Goal: Task Accomplishment & Management: Use online tool/utility

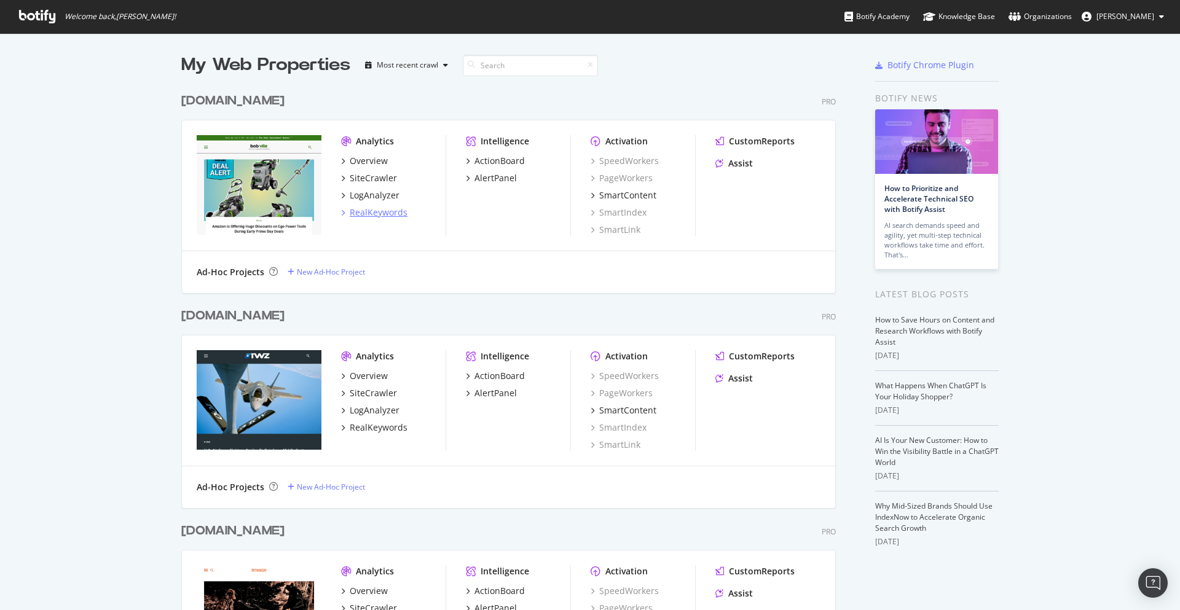
scroll to position [2237, 664]
click at [381, 197] on div "LogAnalyzer" at bounding box center [375, 195] width 50 height 12
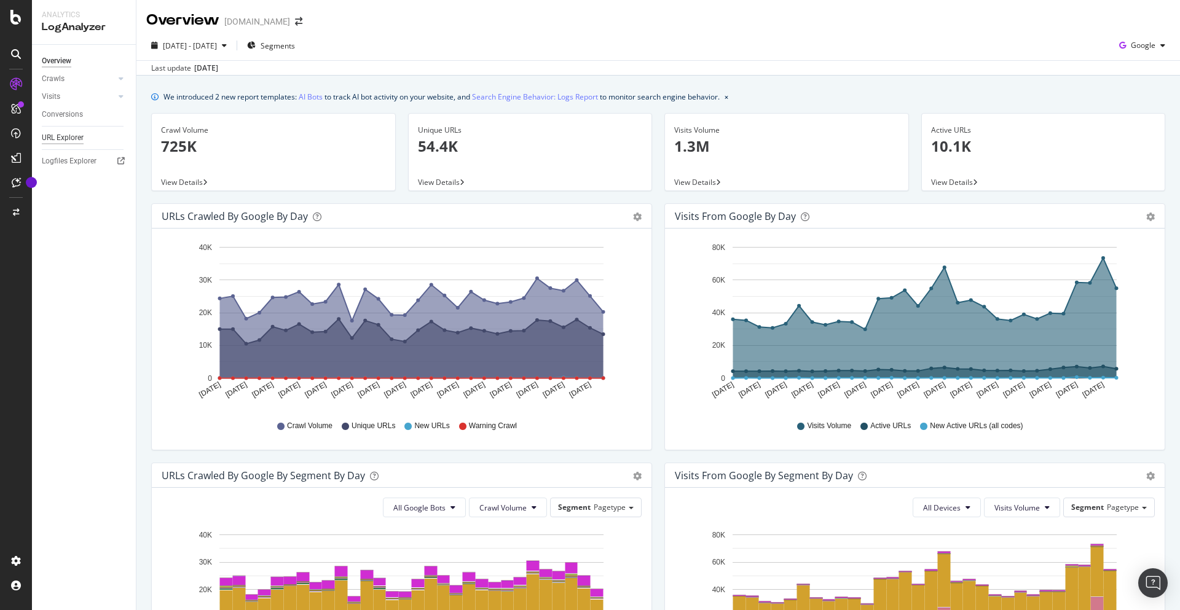
click at [82, 140] on div "URL Explorer" at bounding box center [63, 138] width 42 height 13
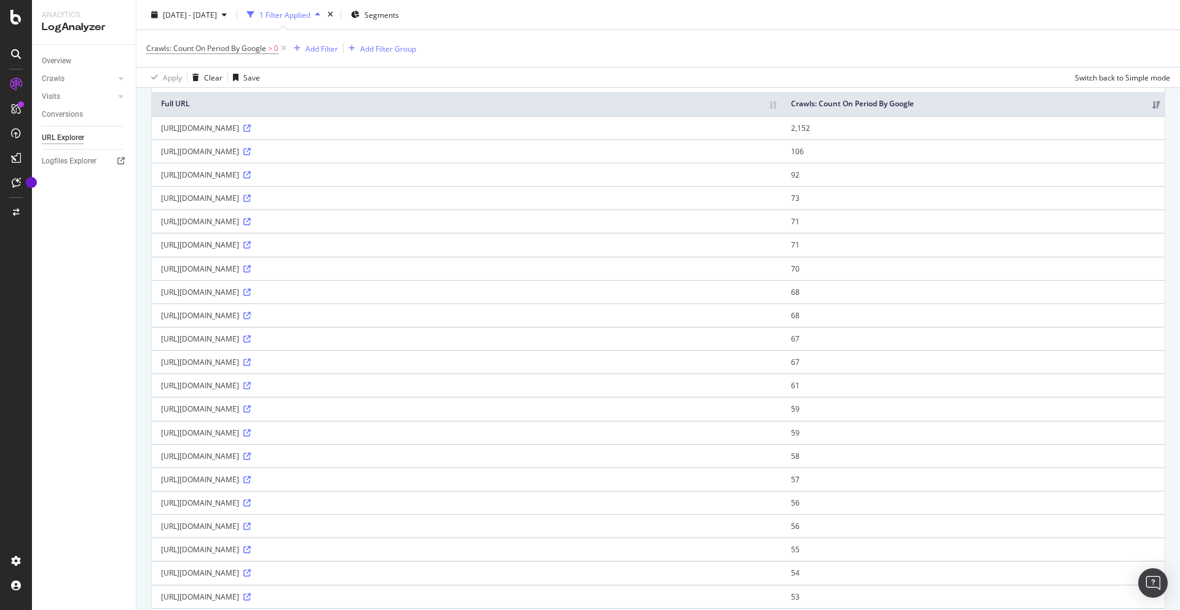
scroll to position [106, 0]
click at [329, 45] on div "Add Filter" at bounding box center [321, 48] width 33 height 10
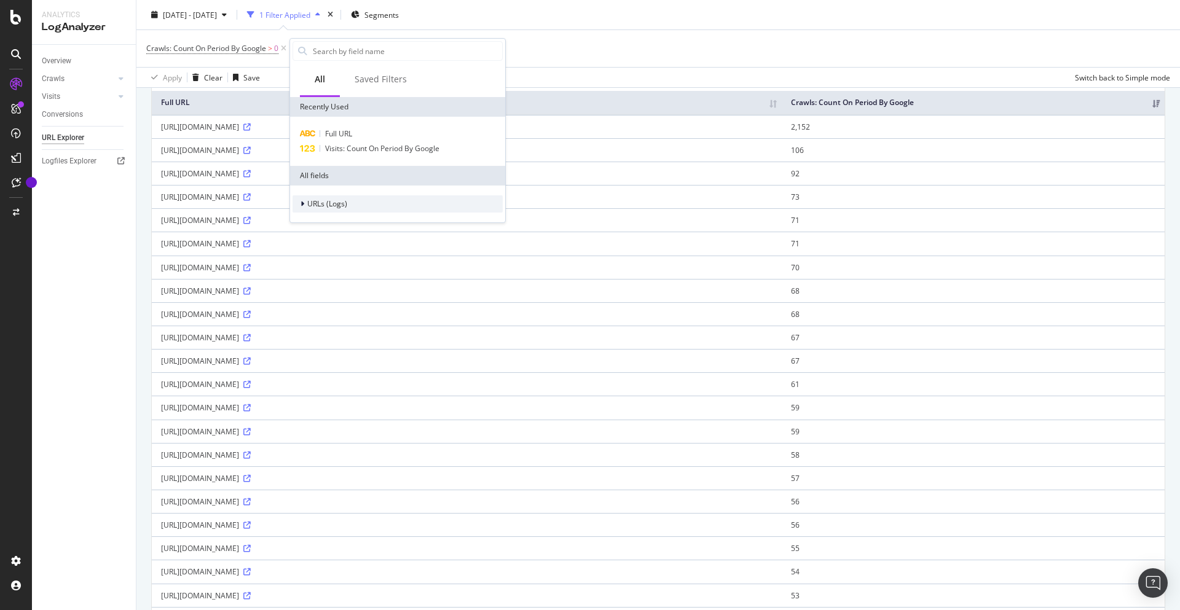
click at [317, 202] on span "URLs (Logs)" at bounding box center [327, 203] width 40 height 10
click at [313, 256] on div at bounding box center [310, 260] width 7 height 12
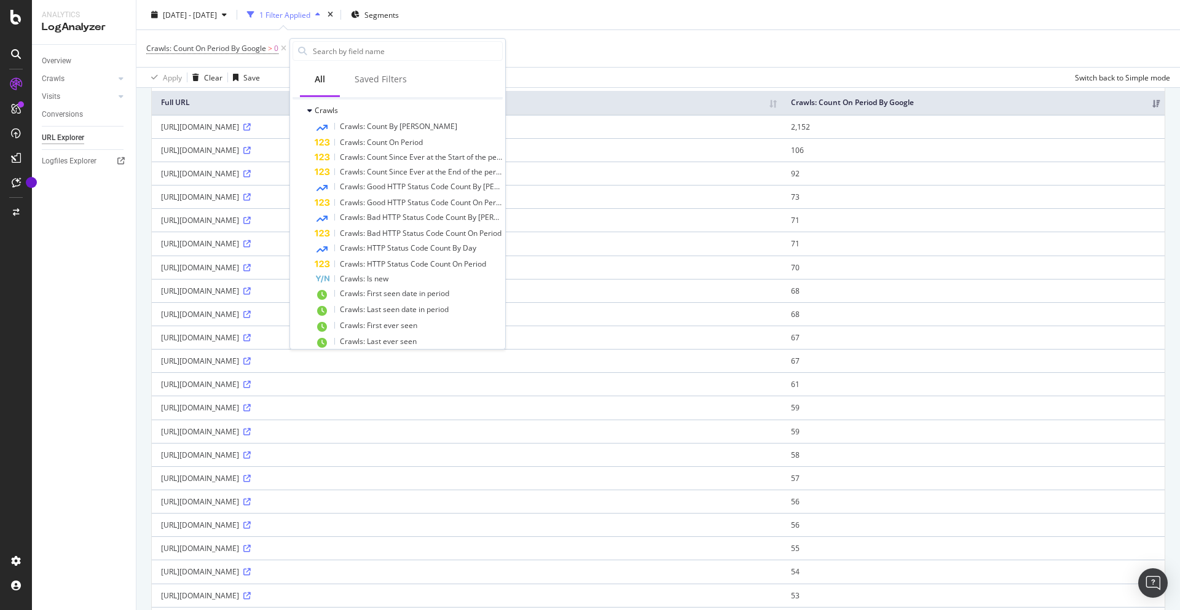
scroll to position [181, 0]
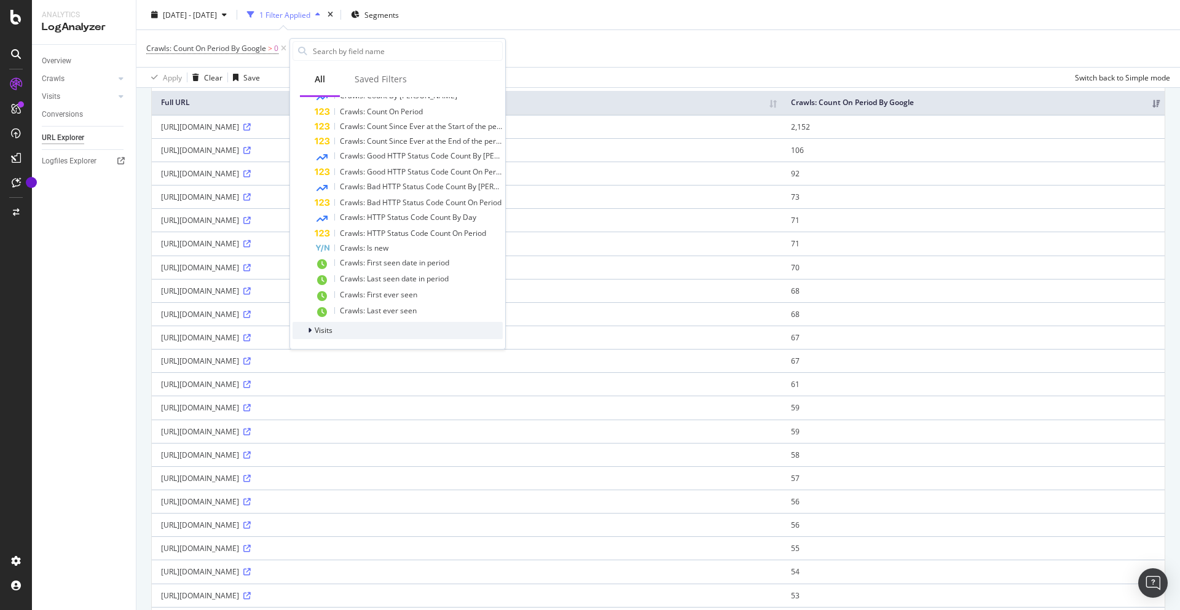
click at [318, 329] on span "Visits" at bounding box center [324, 330] width 18 height 10
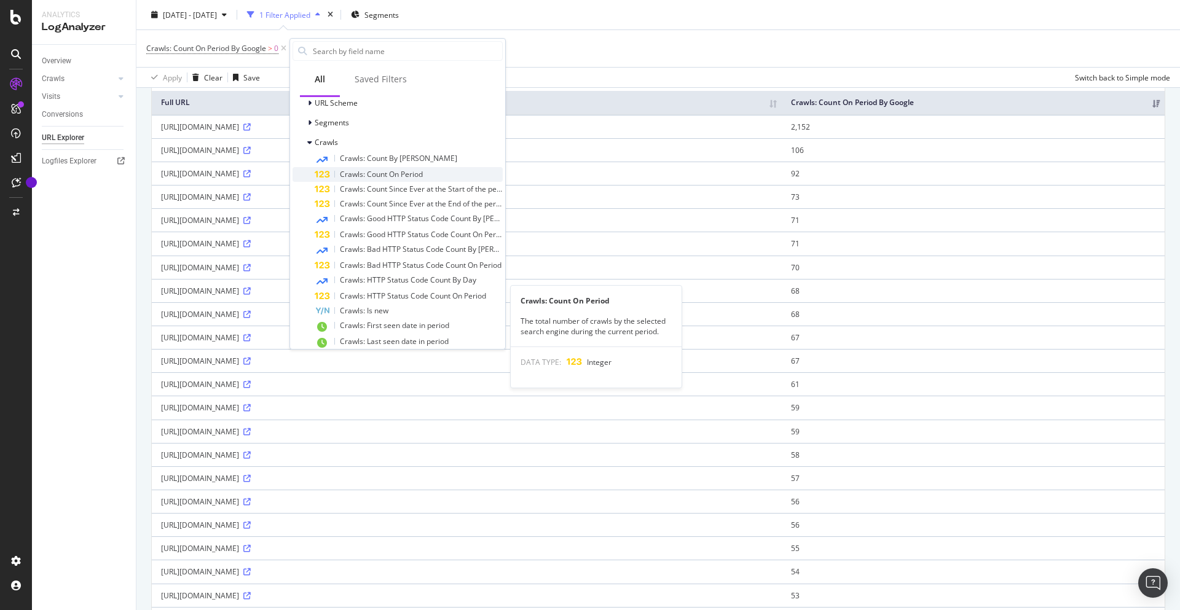
scroll to position [0, 0]
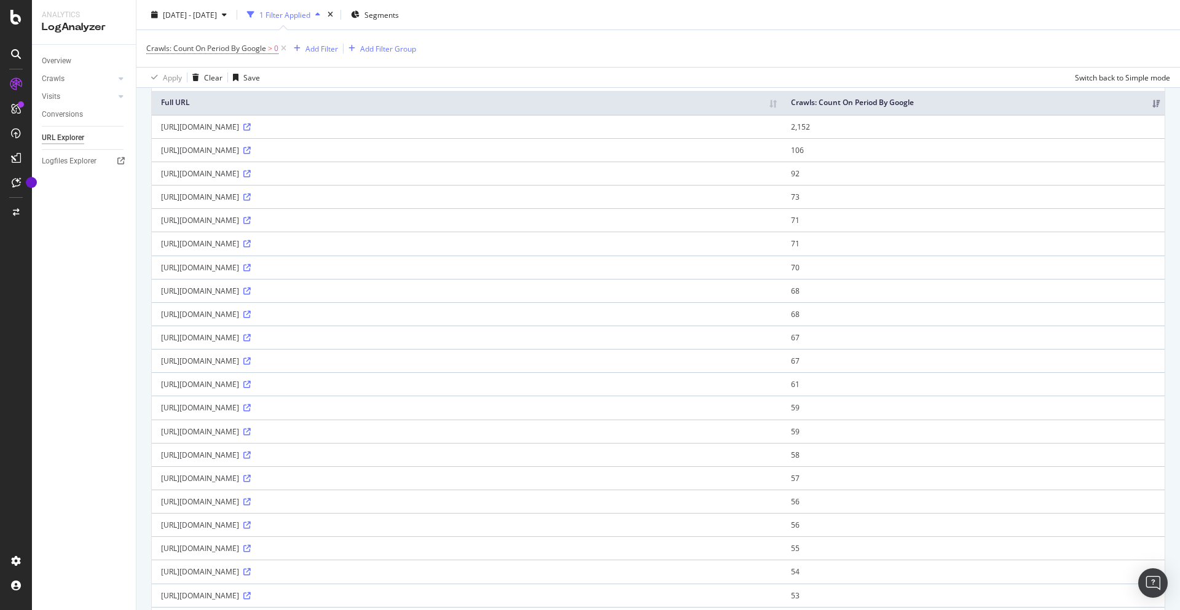
click at [654, 43] on div "Crawls: Count On Period By Google > 0 Add Filter Add Filter Group" at bounding box center [658, 48] width 1024 height 37
click at [73, 65] on link "Overview" at bounding box center [84, 61] width 85 height 13
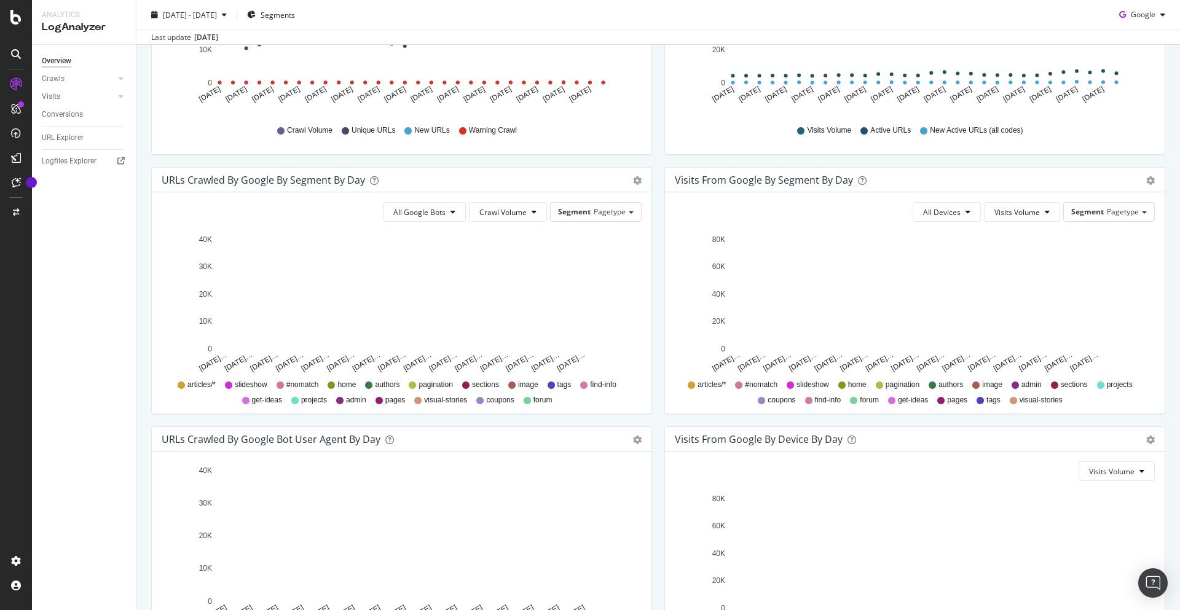
scroll to position [293, 0]
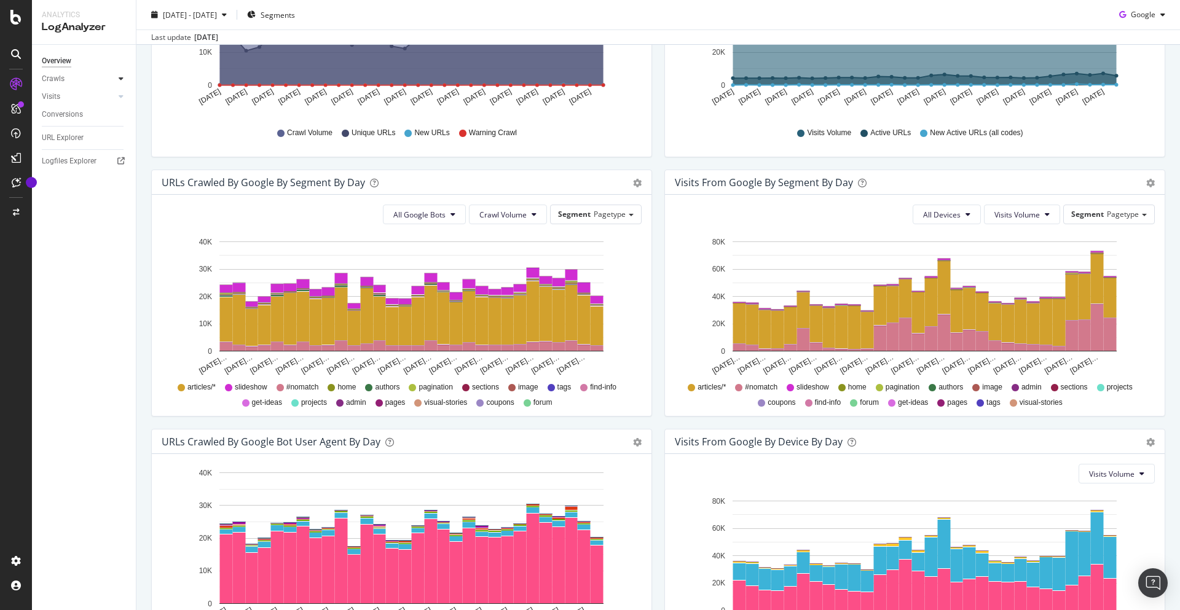
click at [124, 79] on div at bounding box center [121, 79] width 12 height 12
click at [227, 165] on div "URLs Crawled by Google by day Area Table Hold CMD (⌘) while clicking to filter …" at bounding box center [401, 39] width 513 height 259
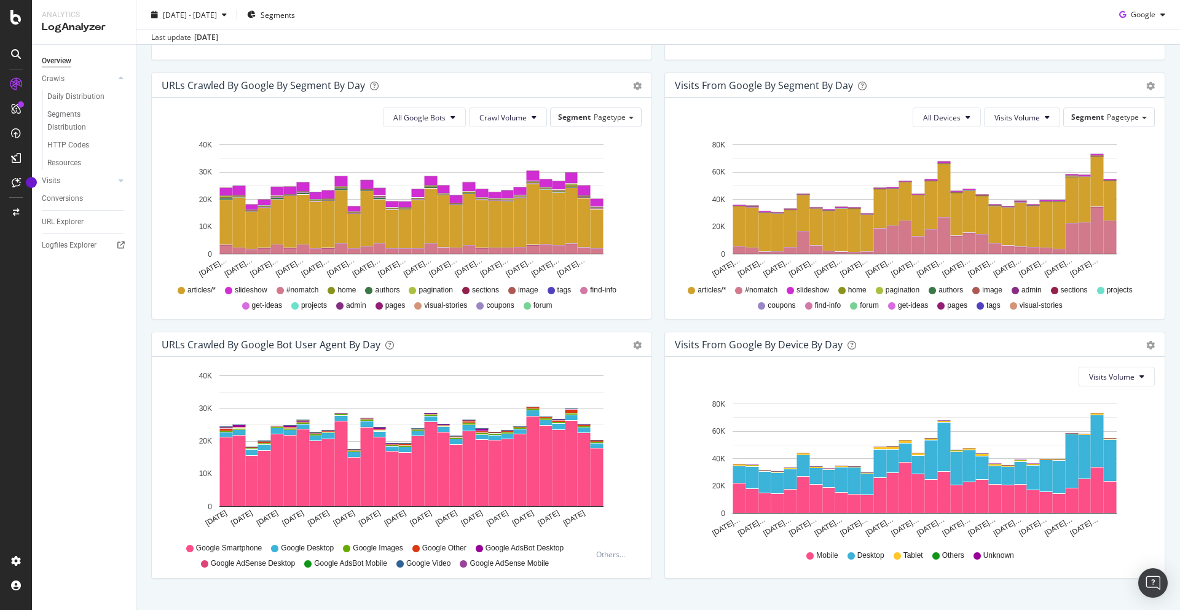
scroll to position [414, 0]
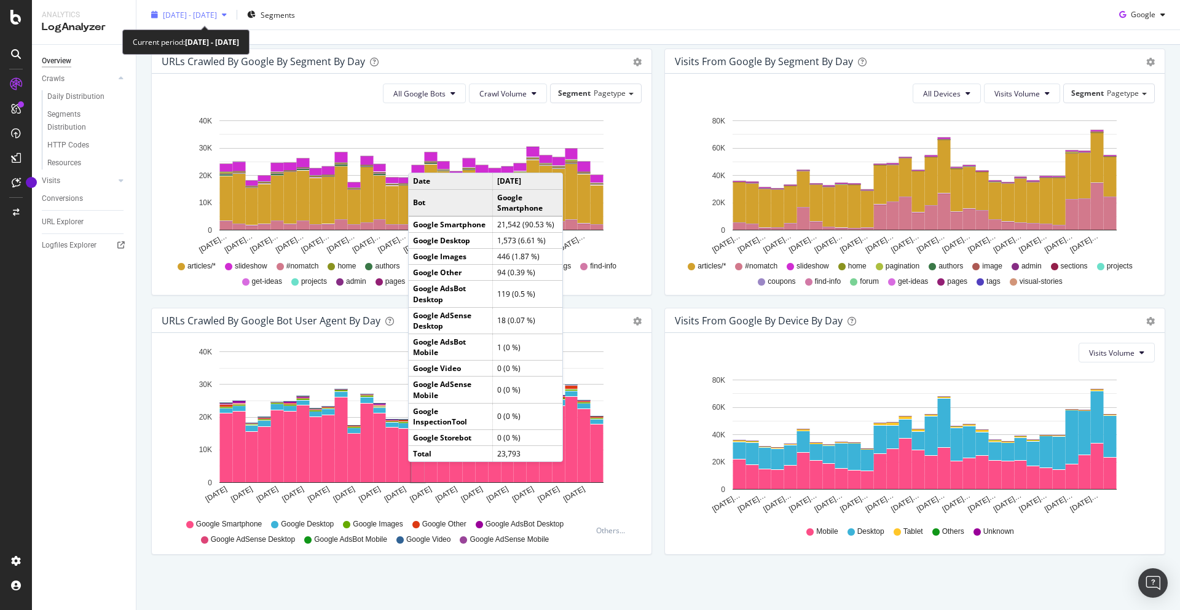
click at [224, 22] on div "[DATE] - [DATE]" at bounding box center [188, 15] width 85 height 18
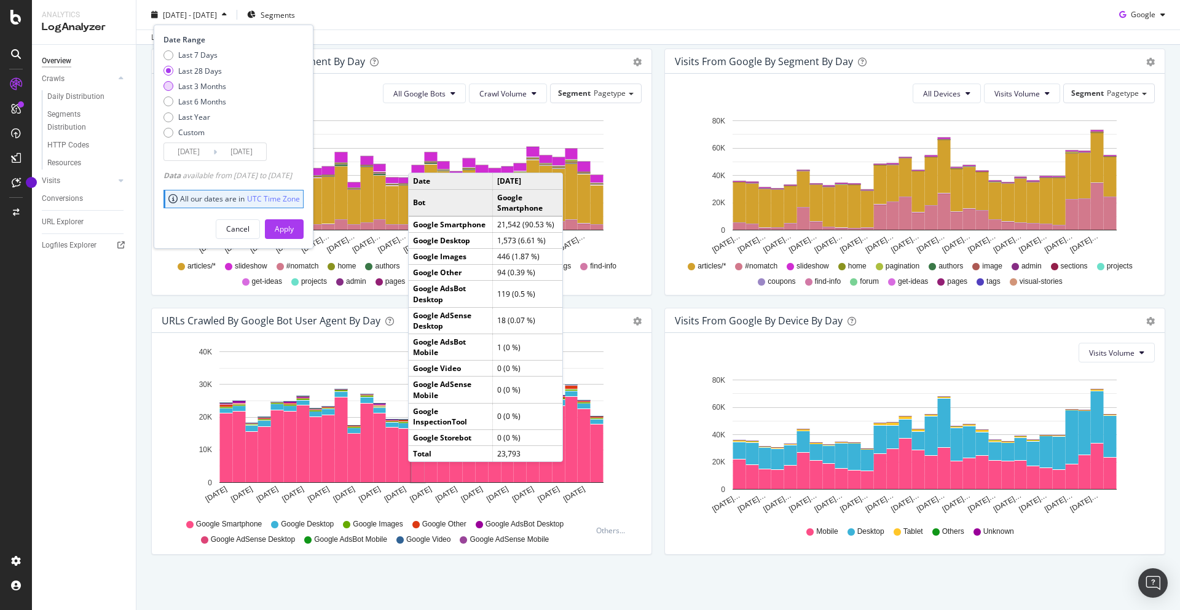
click at [201, 88] on div "Last 3 Months" at bounding box center [202, 86] width 48 height 10
type input "[DATE]"
click at [294, 227] on div "Apply" at bounding box center [284, 229] width 19 height 10
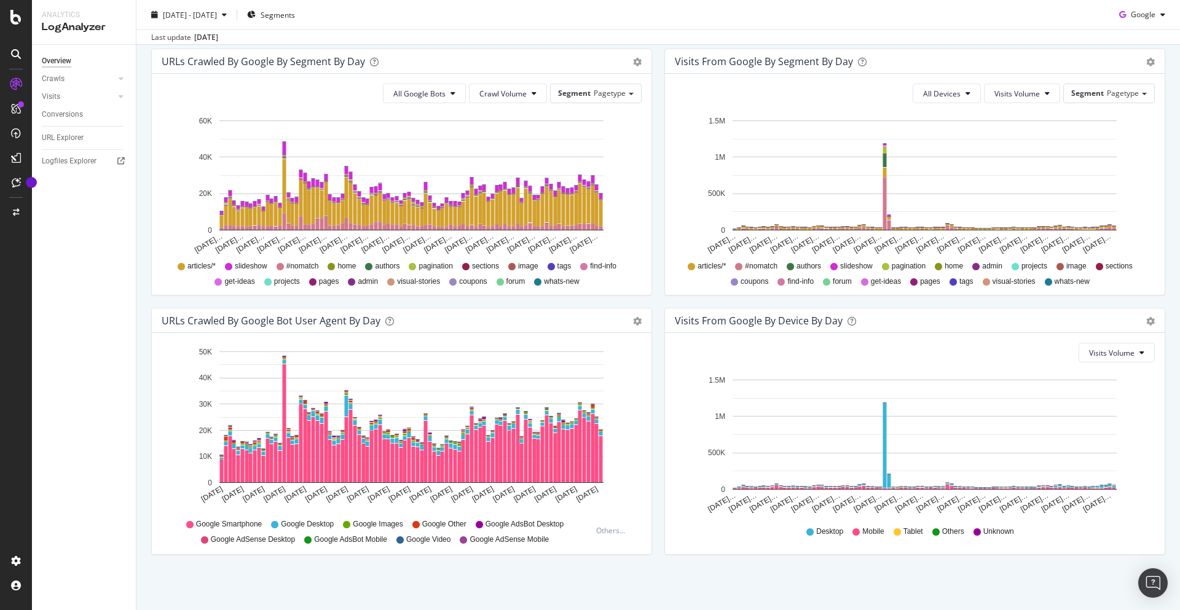
click at [657, 154] on div "URLs Crawled by Google By Segment By Day Timeline (by Value) Table All Google B…" at bounding box center [401, 178] width 513 height 259
click at [659, 299] on div "Visits from Google By Segment By Day Timeline (by Value) Table All Devices Visi…" at bounding box center [914, 178] width 513 height 259
click at [657, 305] on div "URLs Crawled by Google By Segment By Day Timeline (by Value) Table All Google B…" at bounding box center [401, 178] width 513 height 259
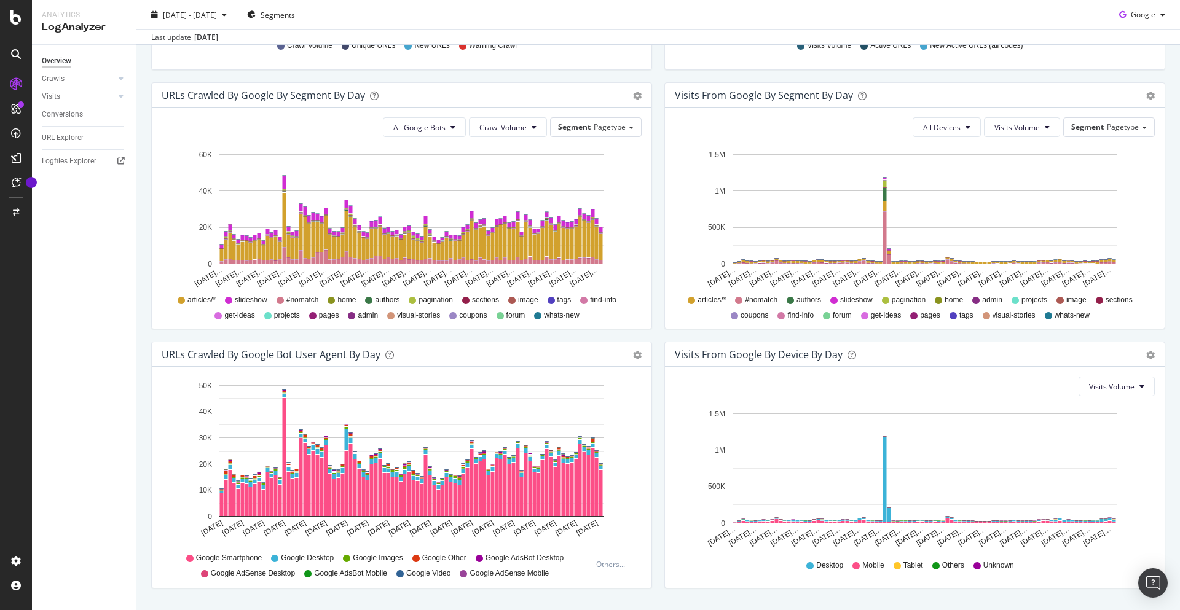
scroll to position [414, 0]
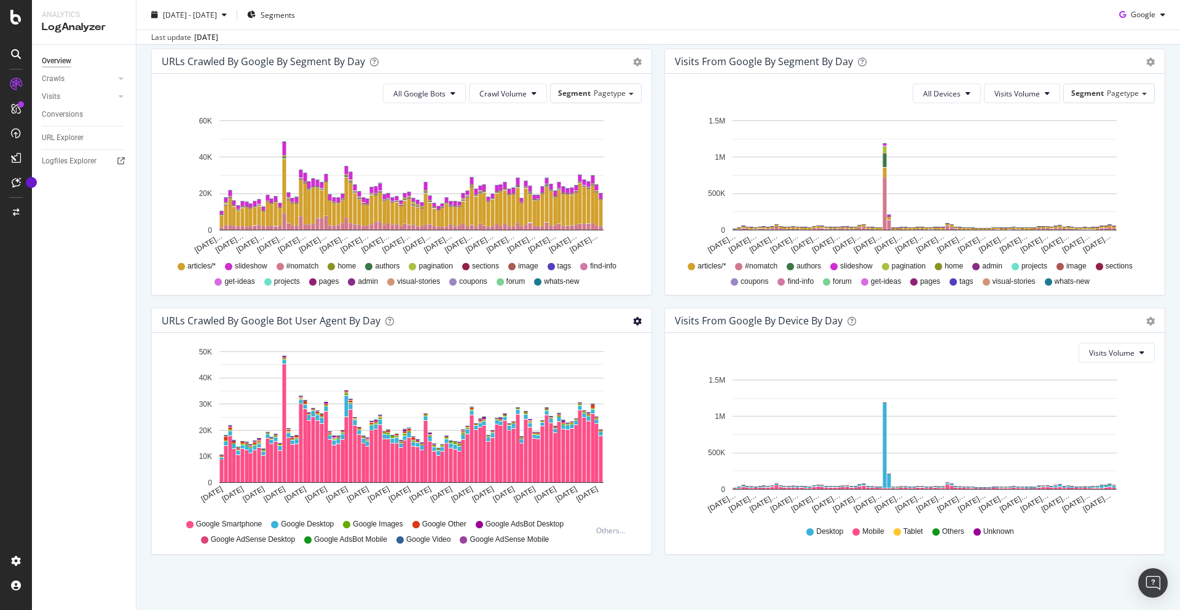
click at [635, 323] on icon "gear" at bounding box center [637, 321] width 9 height 9
click at [624, 301] on div "URLs Crawled by Google By Segment By Day Timeline (by Value) Table All Google B…" at bounding box center [401, 178] width 513 height 259
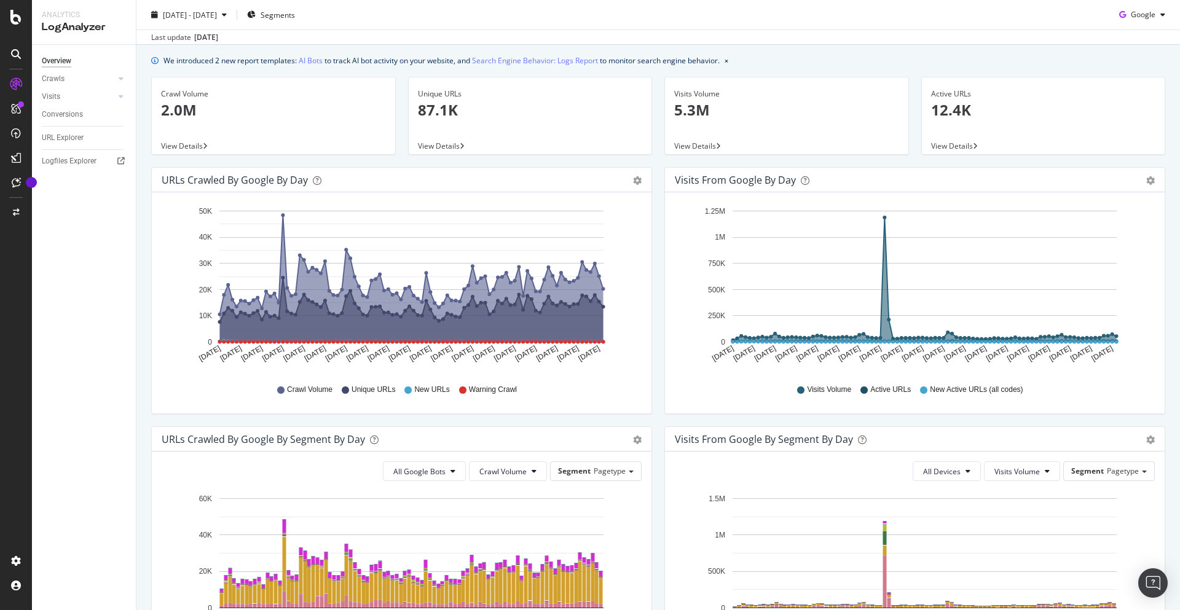
scroll to position [0, 0]
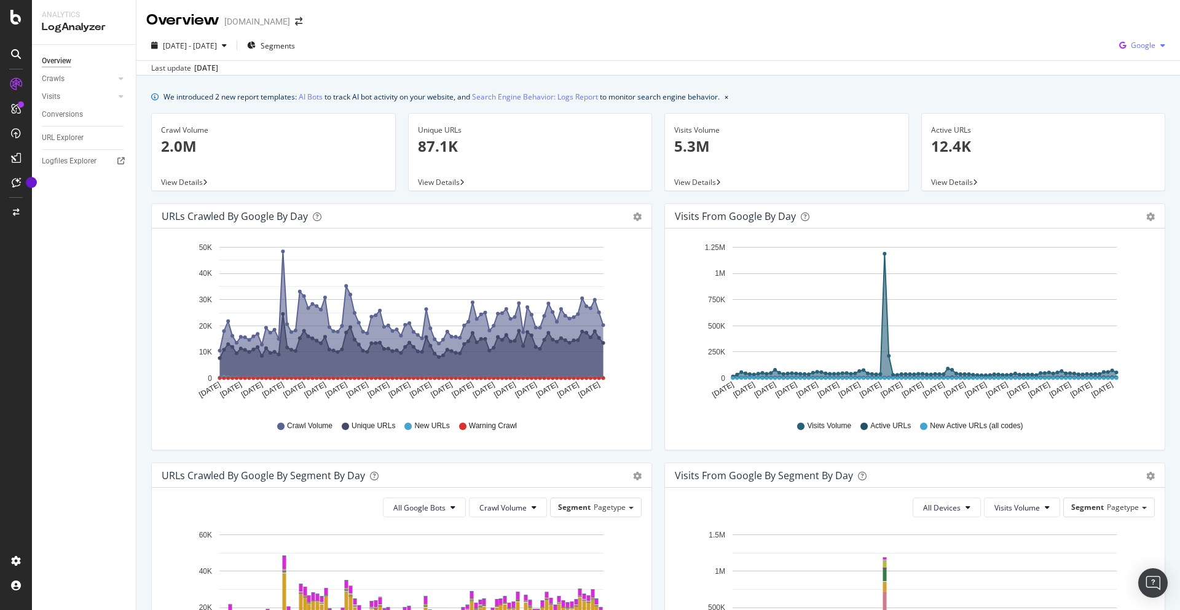
click at [1155, 42] on div "button" at bounding box center [1162, 45] width 15 height 7
click at [991, 44] on div "[DATE] - [DATE] Segments Google" at bounding box center [657, 48] width 1043 height 25
click at [295, 46] on span "Segments" at bounding box center [278, 46] width 34 height 10
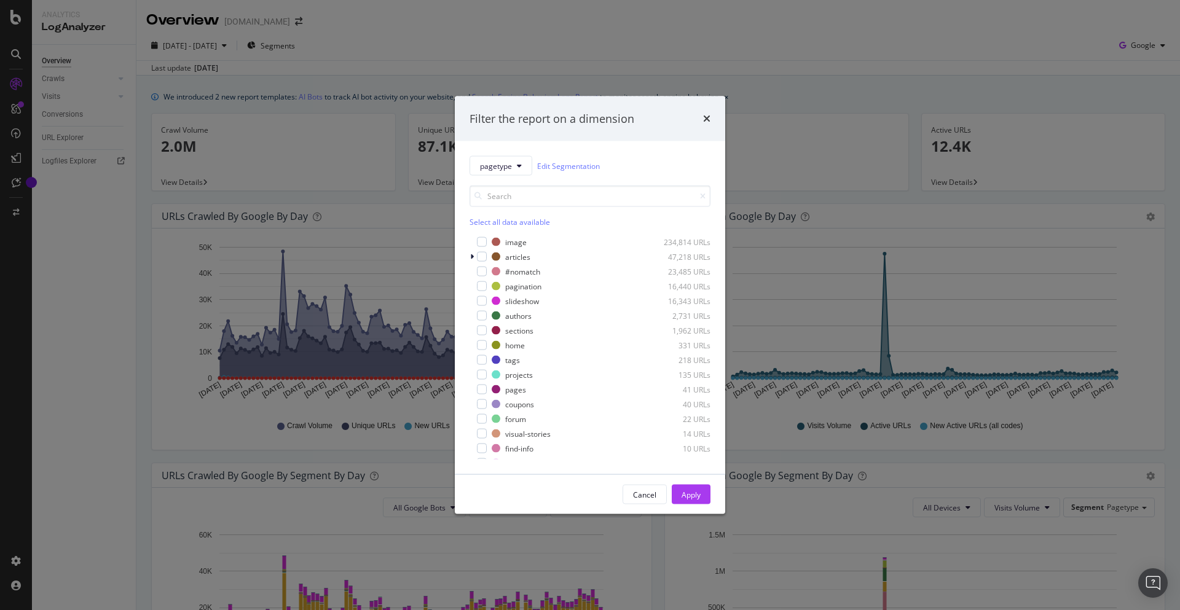
click at [703, 111] on div "times" at bounding box center [706, 119] width 7 height 16
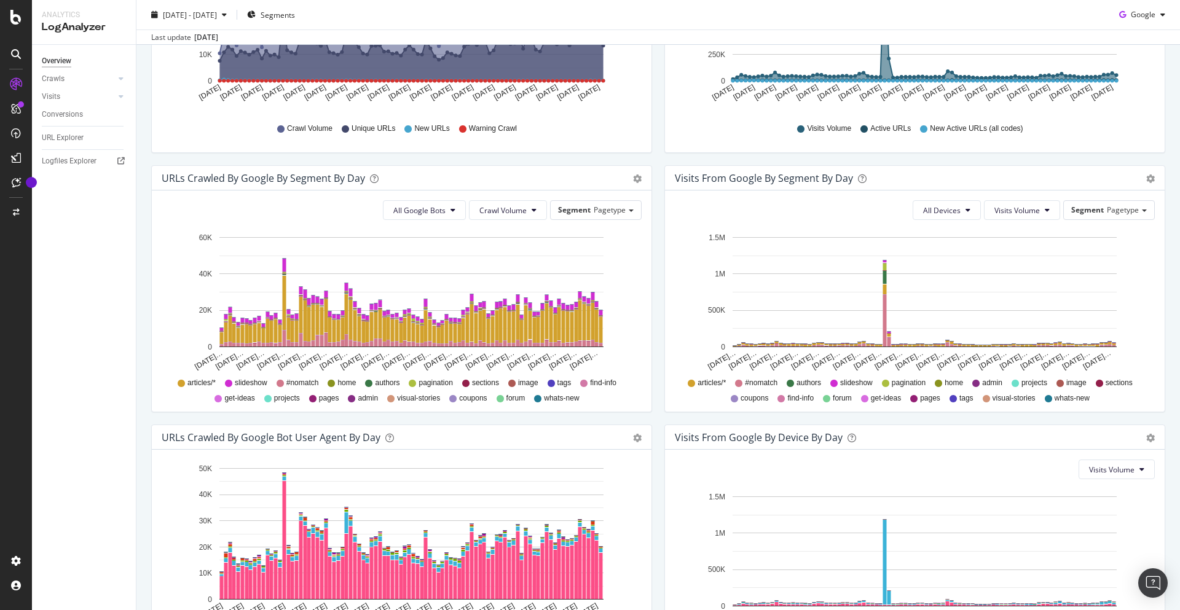
scroll to position [414, 0]
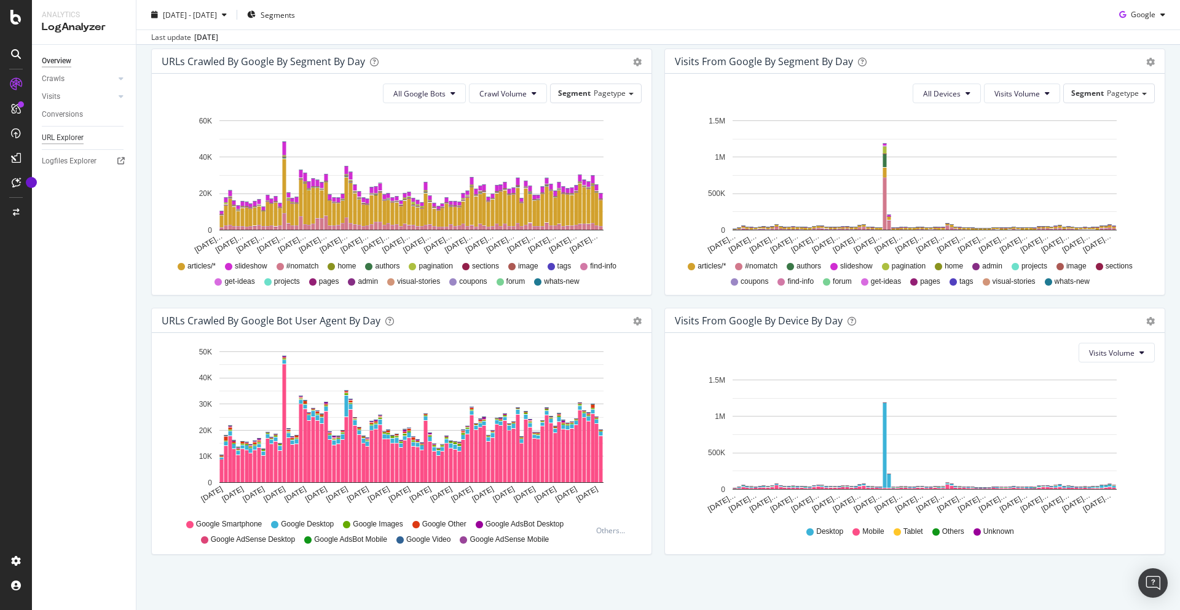
click at [61, 139] on div "URL Explorer" at bounding box center [63, 138] width 42 height 13
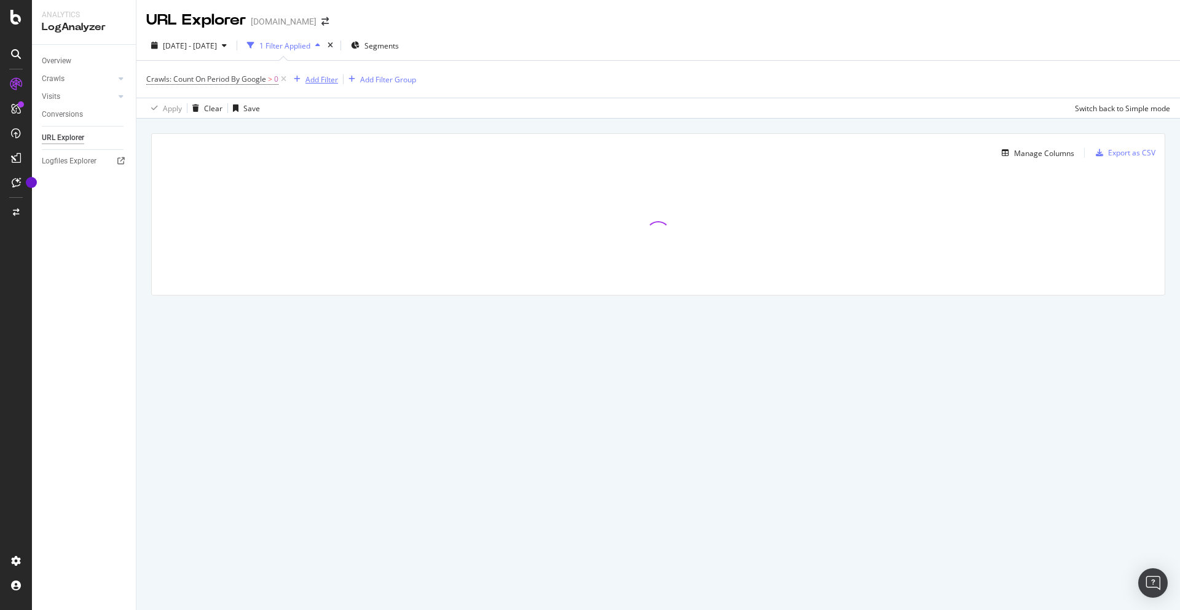
click at [317, 77] on div "Add Filter" at bounding box center [321, 79] width 33 height 10
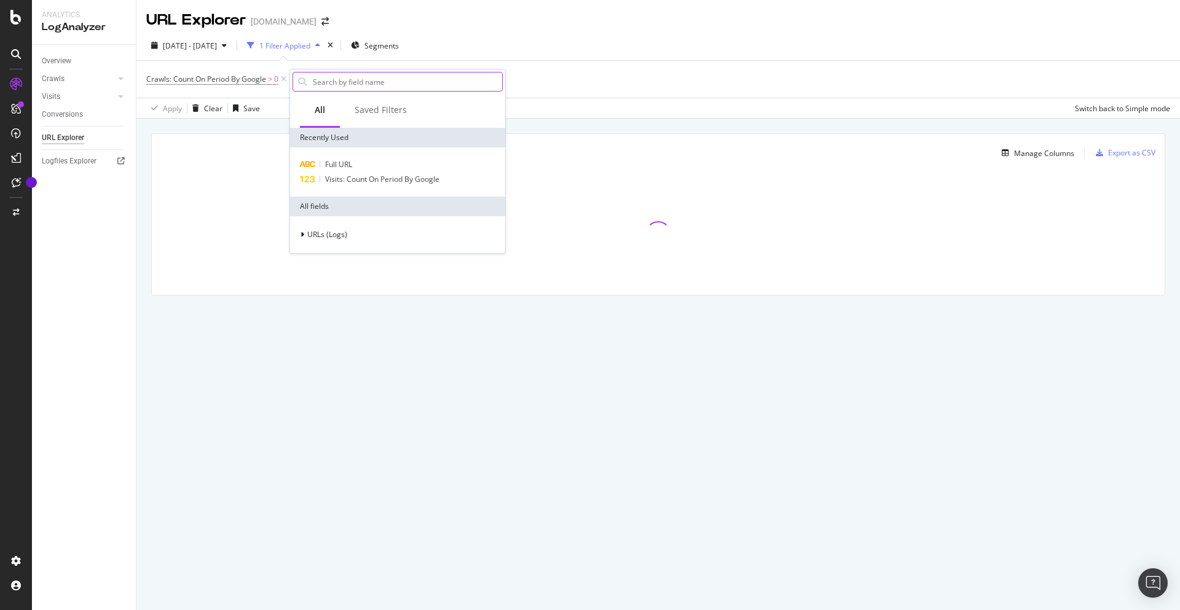
click at [317, 77] on input "text" at bounding box center [407, 82] width 191 height 18
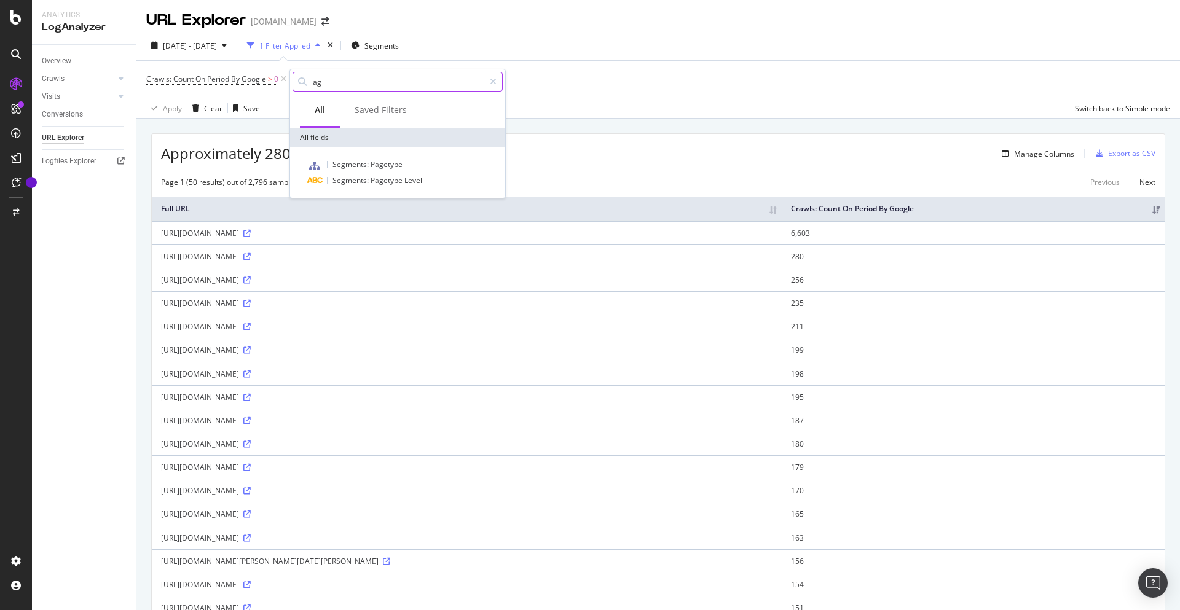
type input "a"
type input "b"
click at [614, 74] on div "Crawls: Count On Period By Google > 0 Add Filter Add Filter Group" at bounding box center [658, 79] width 1024 height 37
click at [57, 112] on div "Conversions" at bounding box center [62, 114] width 41 height 13
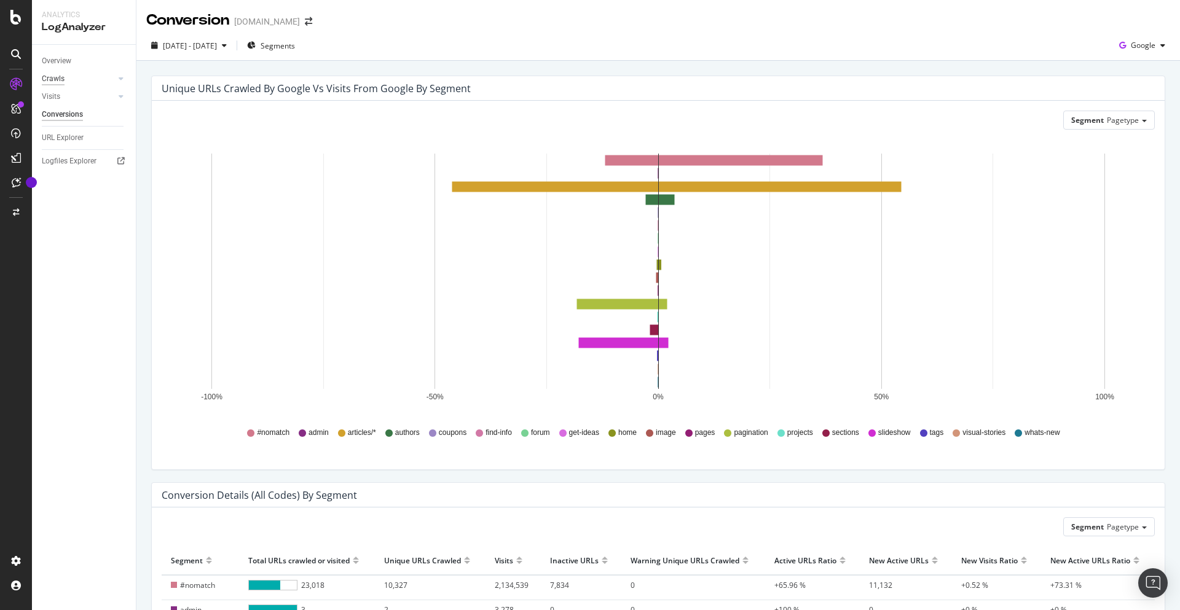
click at [54, 76] on div "Crawls" at bounding box center [53, 79] width 23 height 13
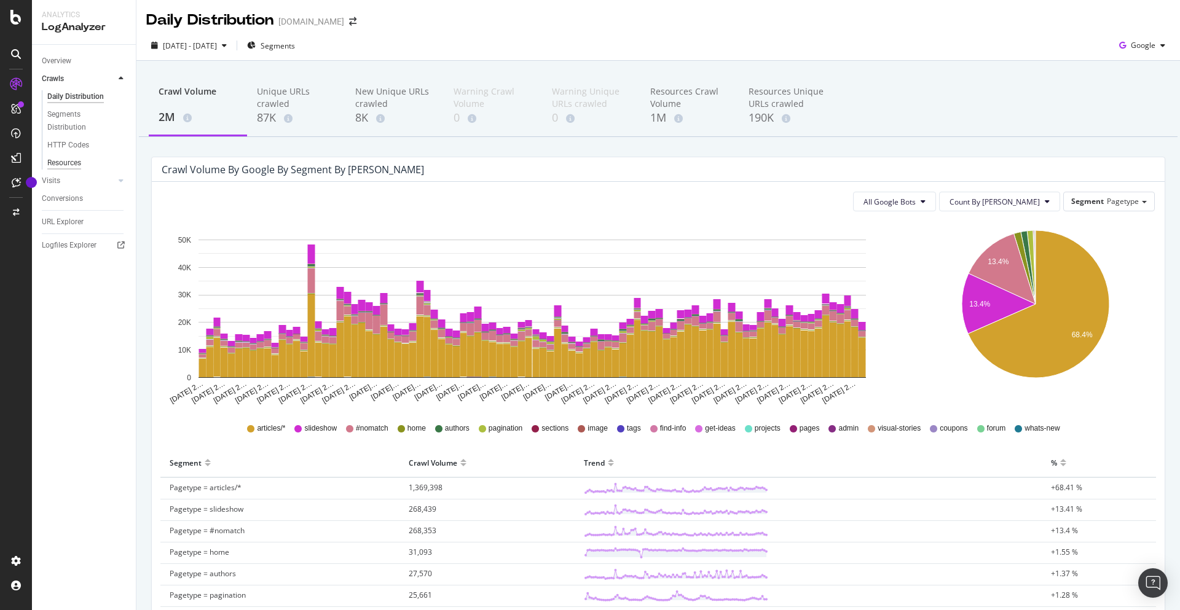
click at [68, 162] on div "Resources" at bounding box center [64, 163] width 34 height 13
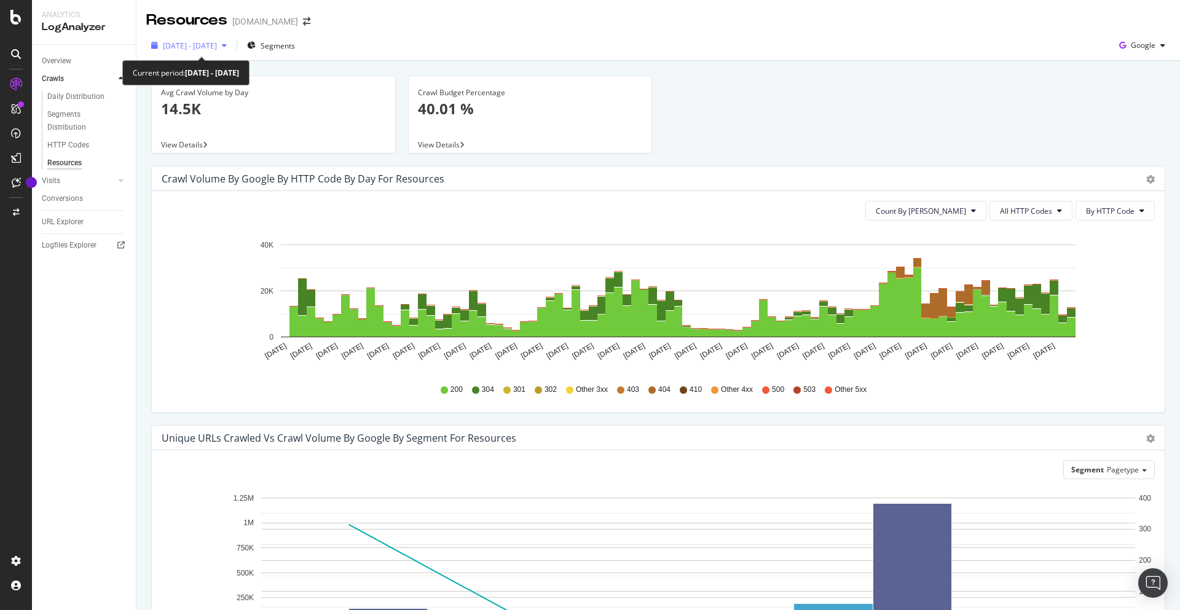
click at [211, 50] on span "[DATE] - [DATE]" at bounding box center [190, 46] width 54 height 10
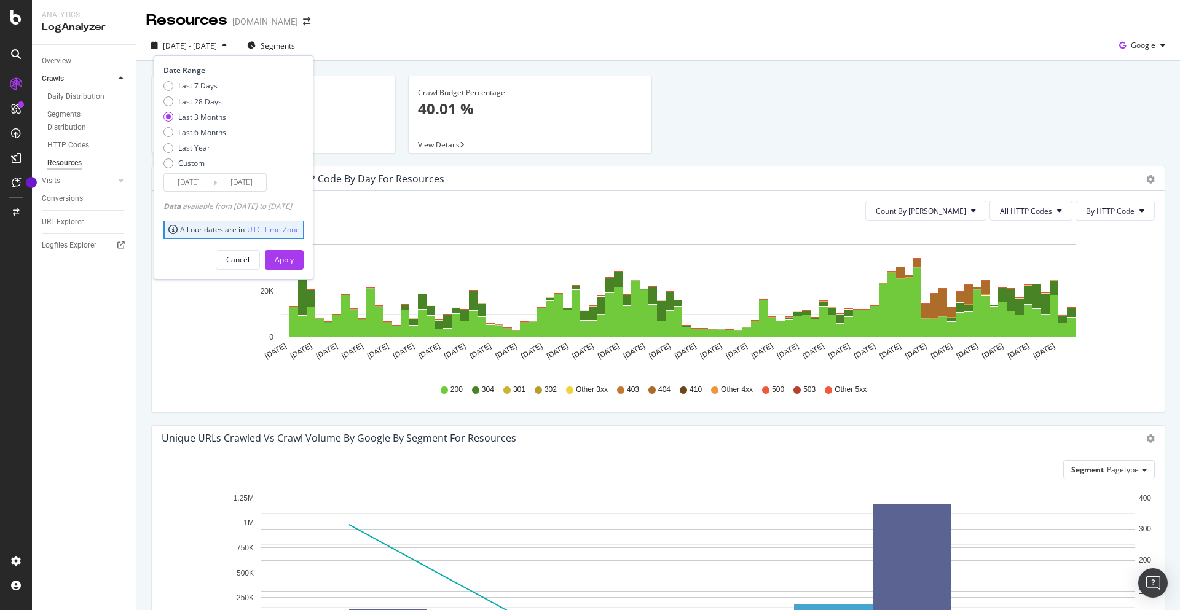
click at [558, 37] on div "[DATE] - [DATE] Segments Date Range Last 7 Days Last 28 Days Last 3 Months Last…" at bounding box center [657, 48] width 1043 height 25
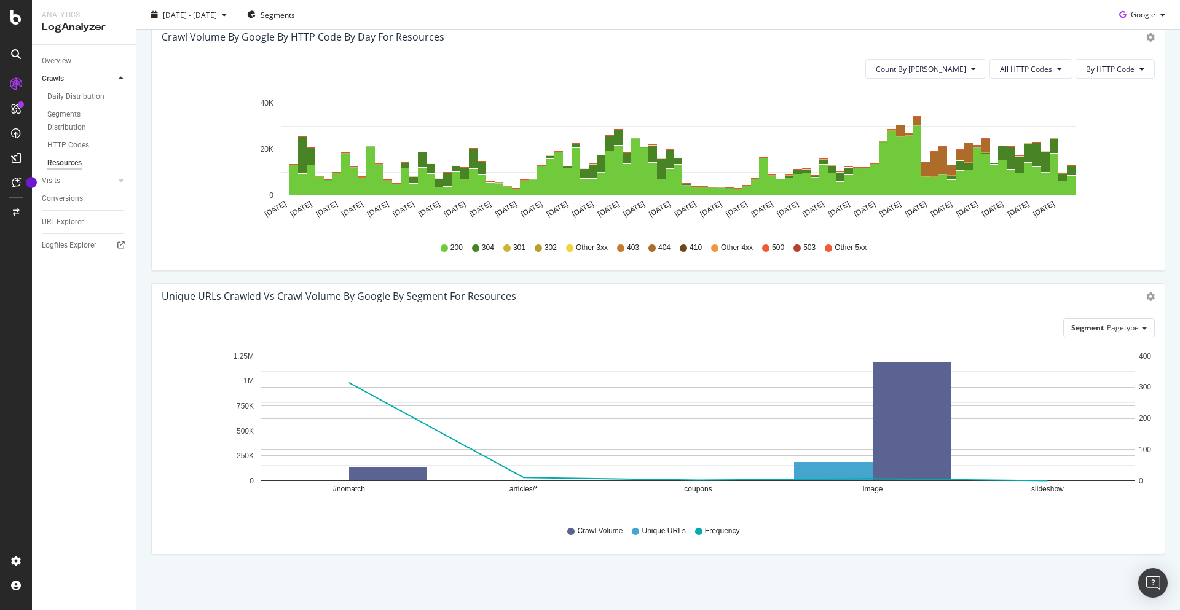
scroll to position [140, 0]
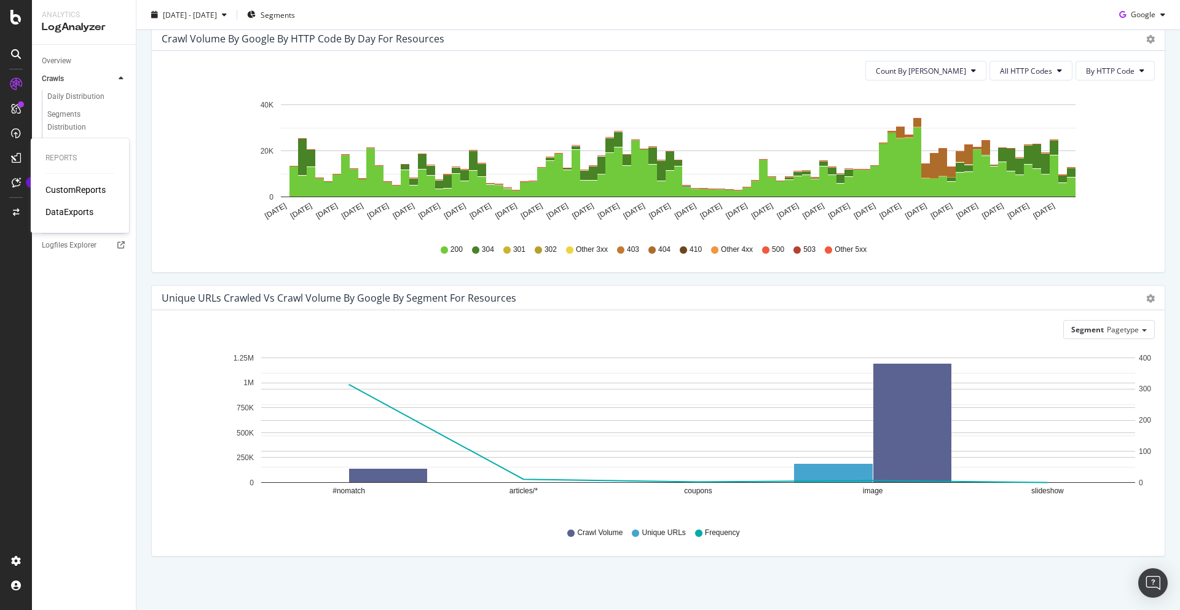
click at [63, 191] on div "CustomReports" at bounding box center [75, 190] width 60 height 12
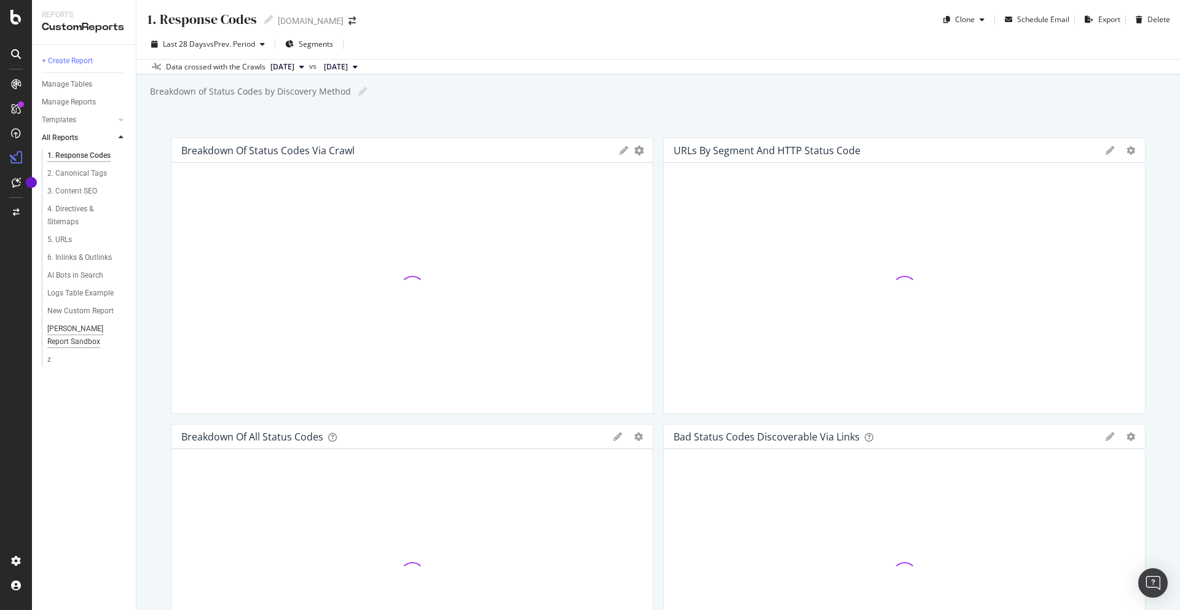
click at [73, 336] on div "[PERSON_NAME] Report Sandbox" at bounding box center [83, 336] width 72 height 26
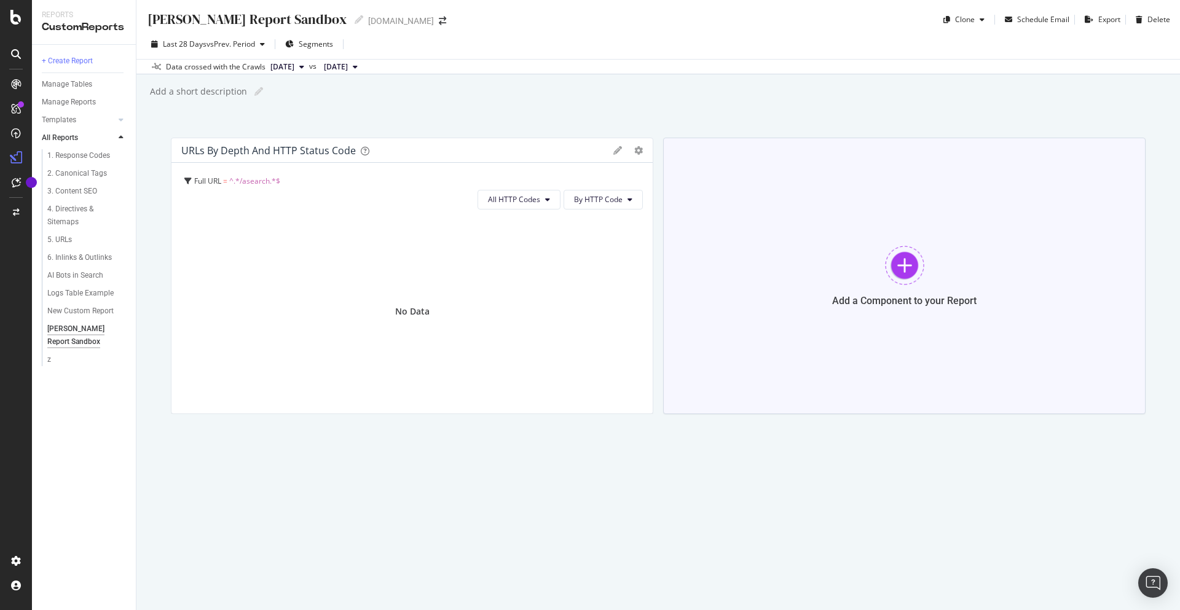
click at [860, 297] on div "Add a Component to your Report" at bounding box center [904, 301] width 144 height 12
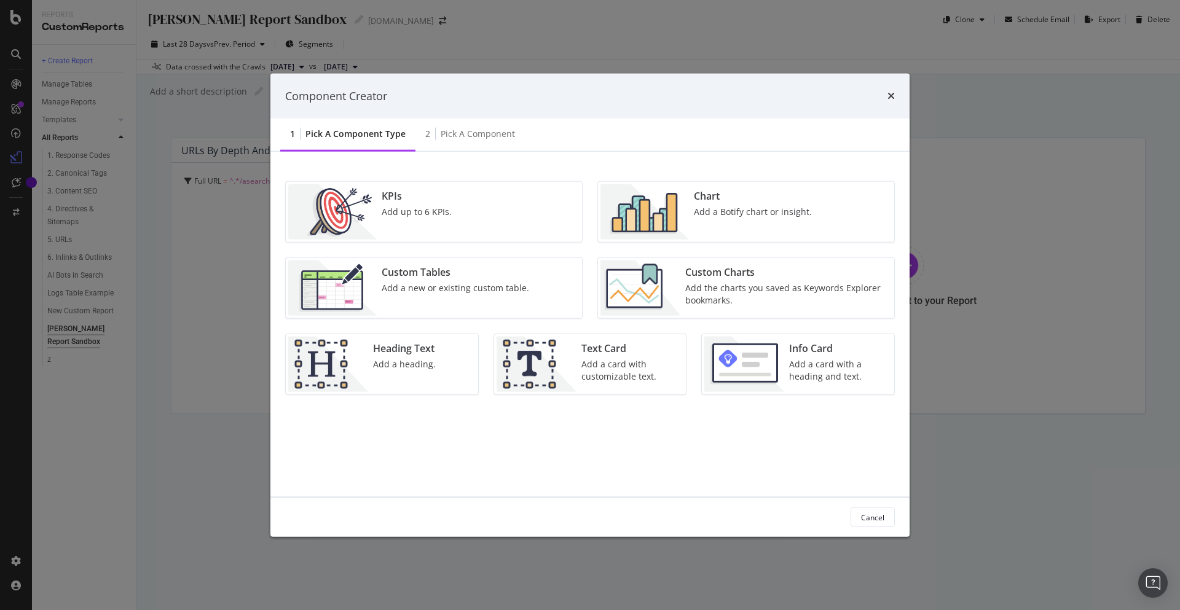
click at [710, 207] on div "Add a Botify chart or insight." at bounding box center [753, 212] width 118 height 12
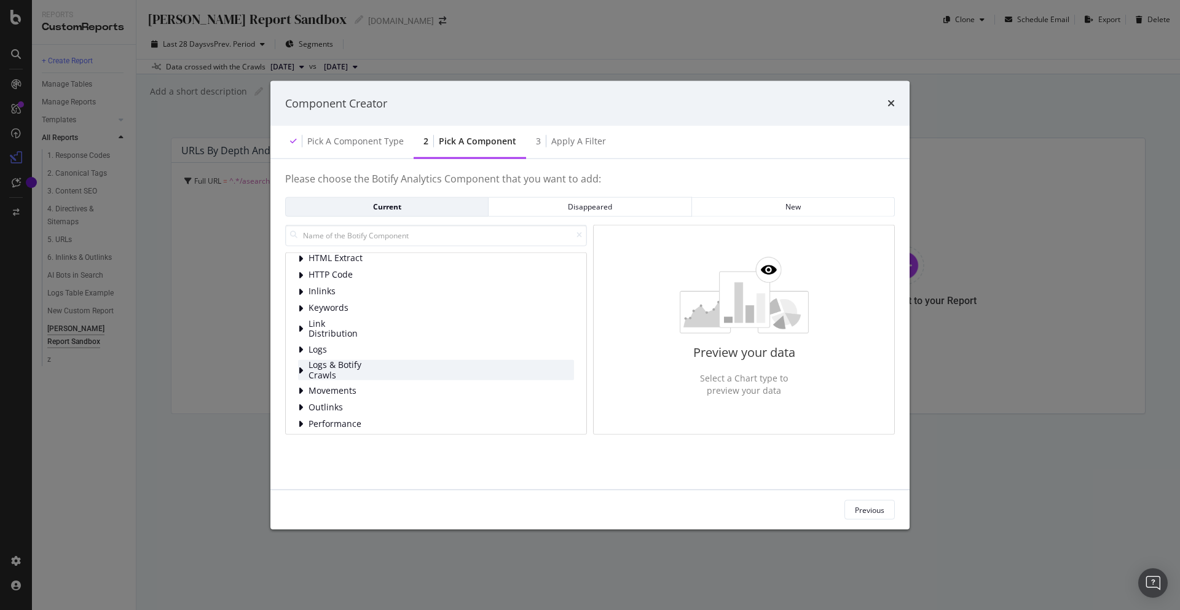
scroll to position [79, 0]
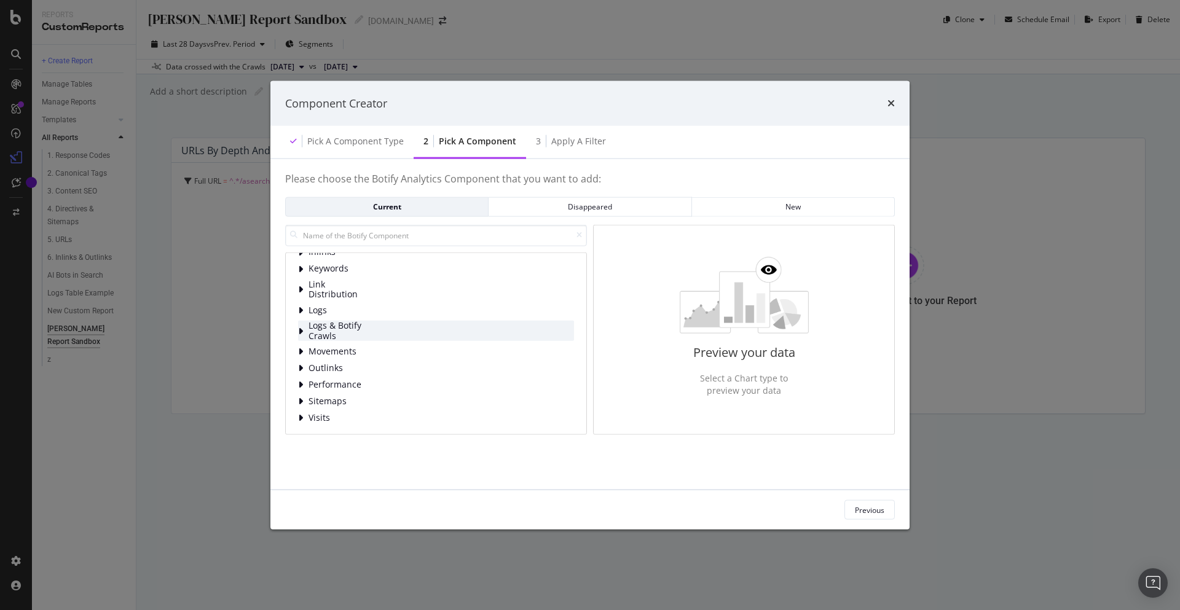
click at [299, 333] on icon "modal" at bounding box center [300, 331] width 5 height 10
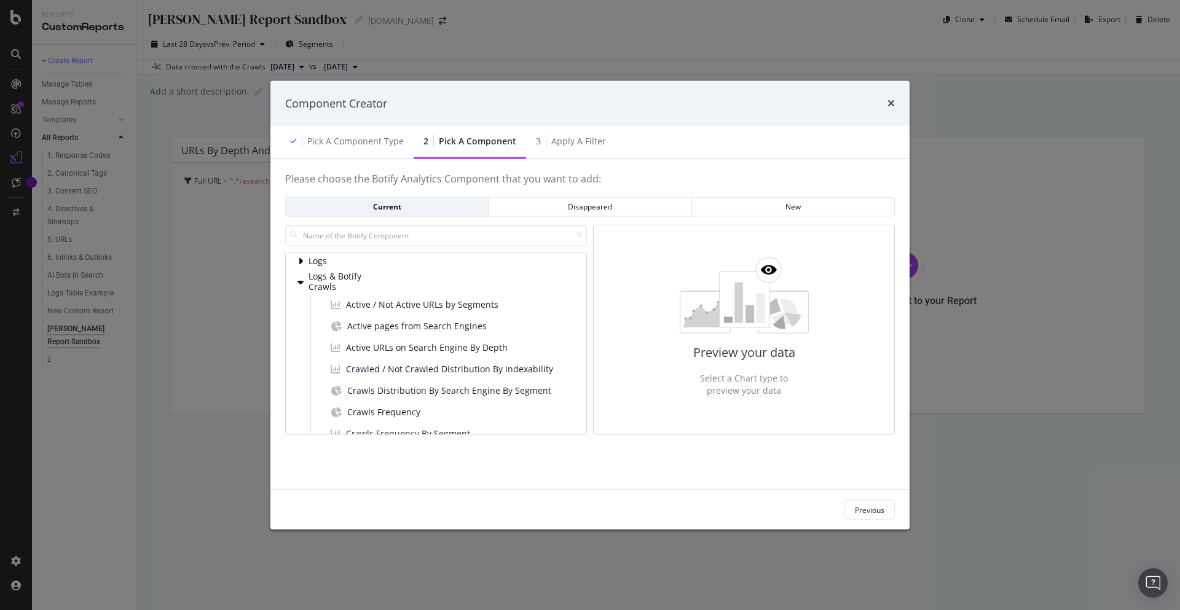
scroll to position [111, 0]
click at [299, 304] on div "modal" at bounding box center [301, 299] width 7 height 12
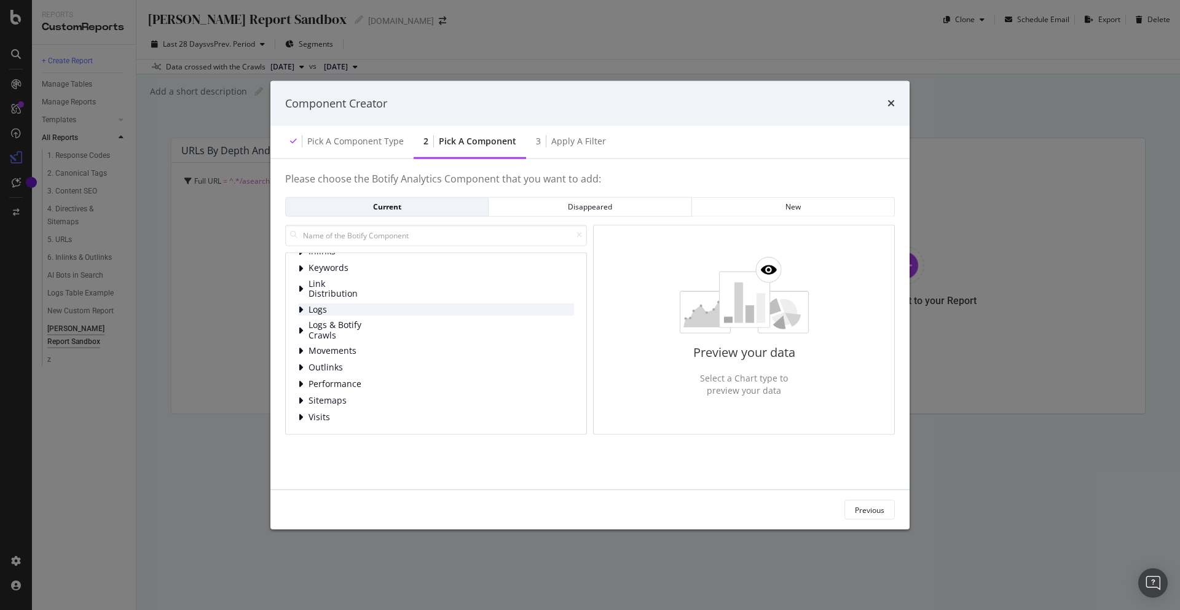
scroll to position [80, 0]
click at [304, 305] on div "modal" at bounding box center [301, 310] width 7 height 12
click at [329, 296] on icon "modal" at bounding box center [328, 296] width 5 height 10
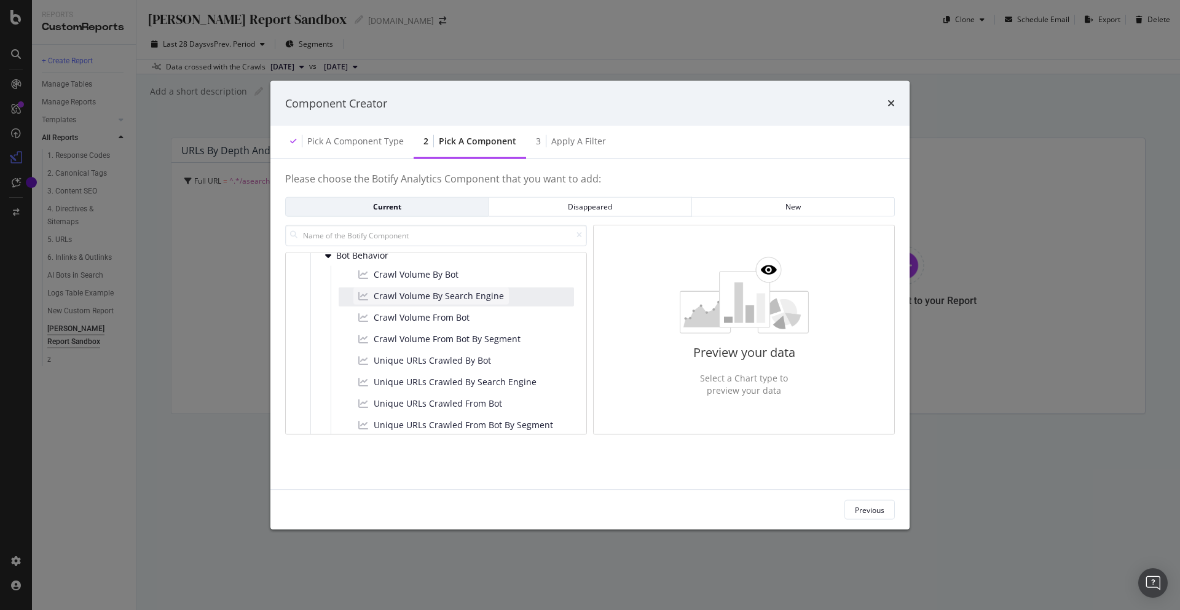
scroll to position [149, 0]
click at [441, 280] on span "Crawl Volume By Bot" at bounding box center [416, 276] width 85 height 12
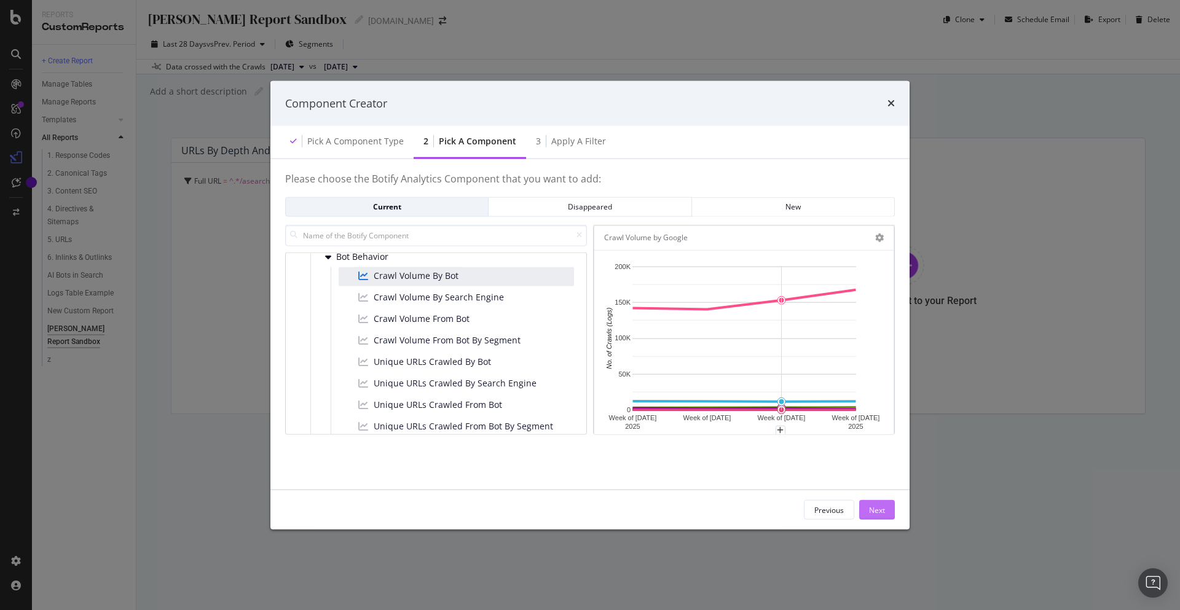
click at [874, 509] on div "Next" at bounding box center [877, 510] width 16 height 10
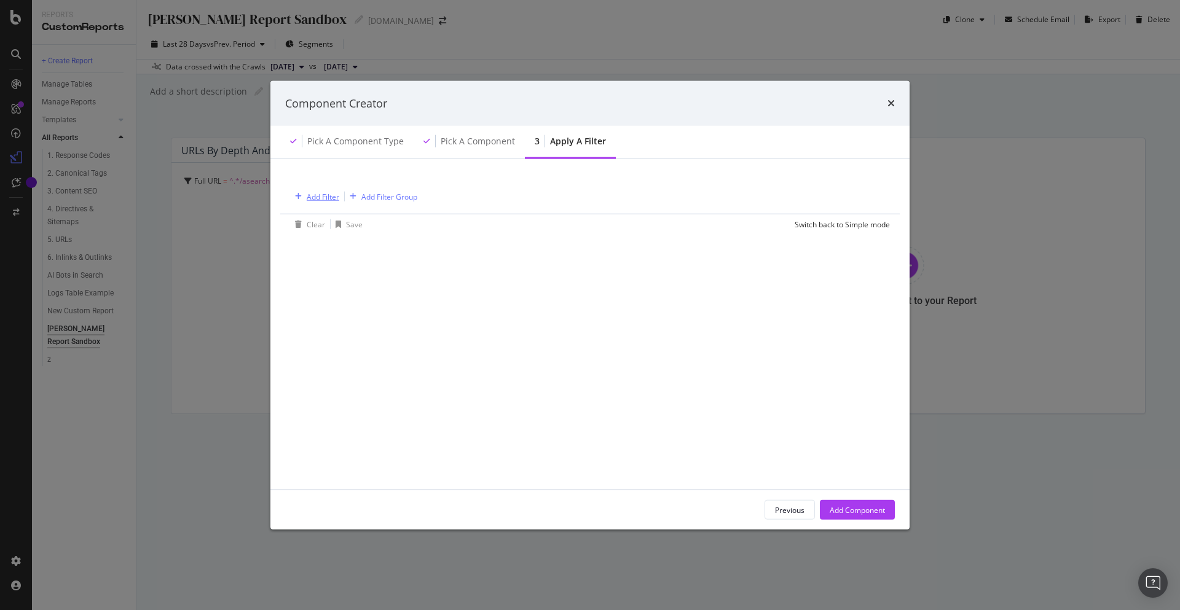
click at [323, 201] on div "Add Filter" at bounding box center [323, 196] width 33 height 10
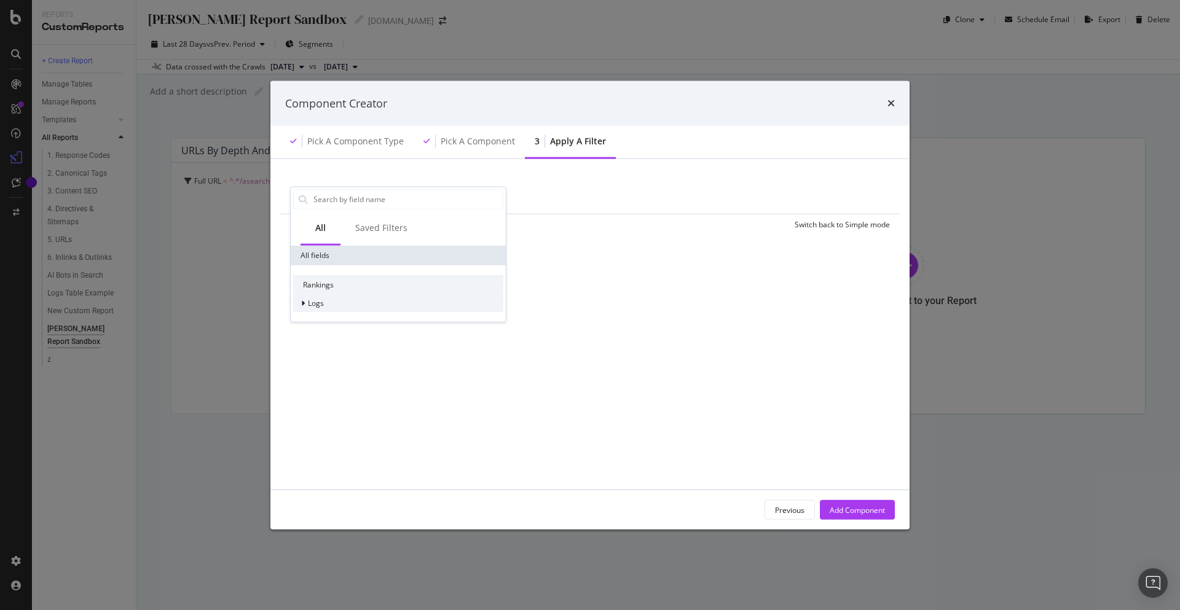
click at [304, 305] on icon "modal" at bounding box center [303, 302] width 4 height 7
click at [308, 328] on div "Segments" at bounding box center [398, 320] width 210 height 17
drag, startPoint x: 310, startPoint y: 324, endPoint x: 311, endPoint y: 315, distance: 8.6
click at [310, 324] on div "modal" at bounding box center [311, 320] width 7 height 12
click at [302, 301] on icon "modal" at bounding box center [303, 302] width 5 height 7
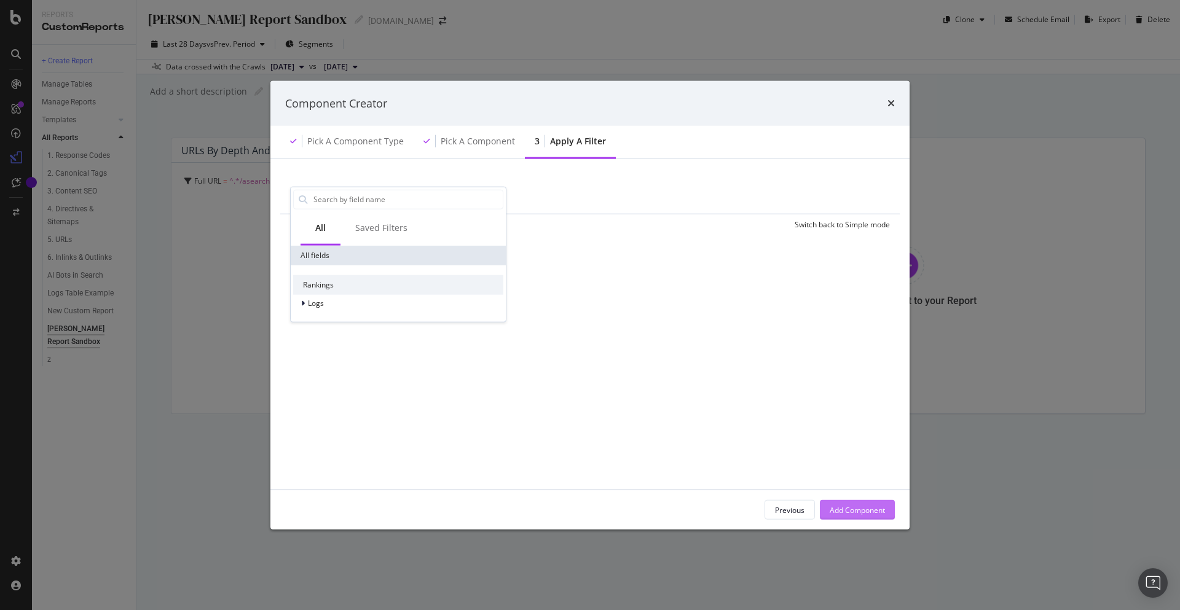
click at [849, 509] on div "Add Component" at bounding box center [857, 510] width 55 height 10
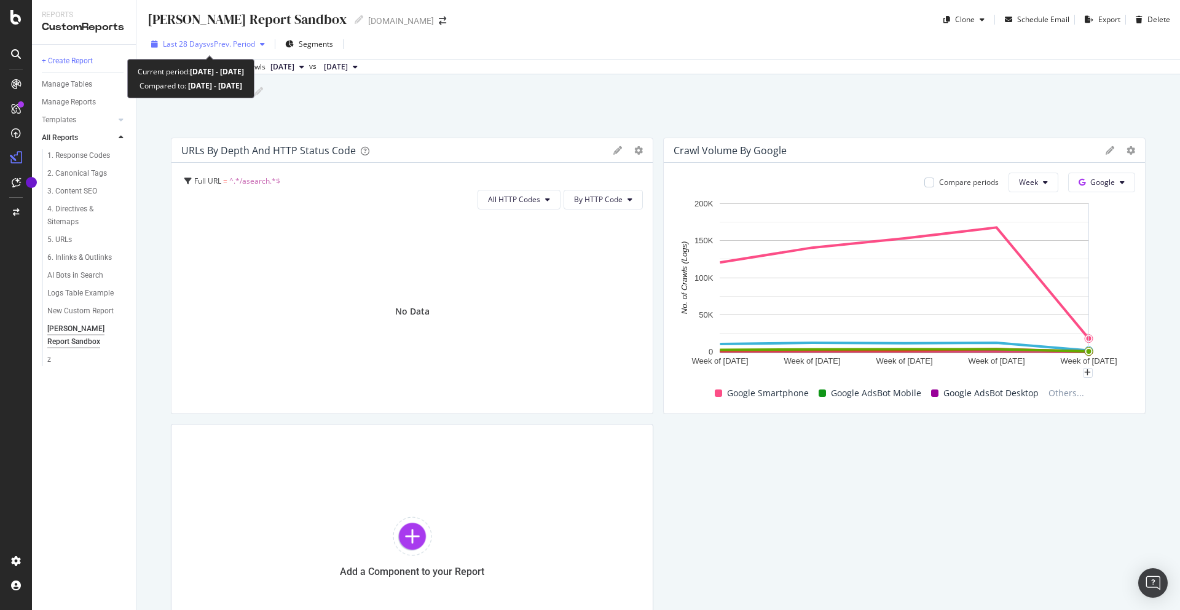
click at [260, 45] on div "button" at bounding box center [262, 44] width 15 height 7
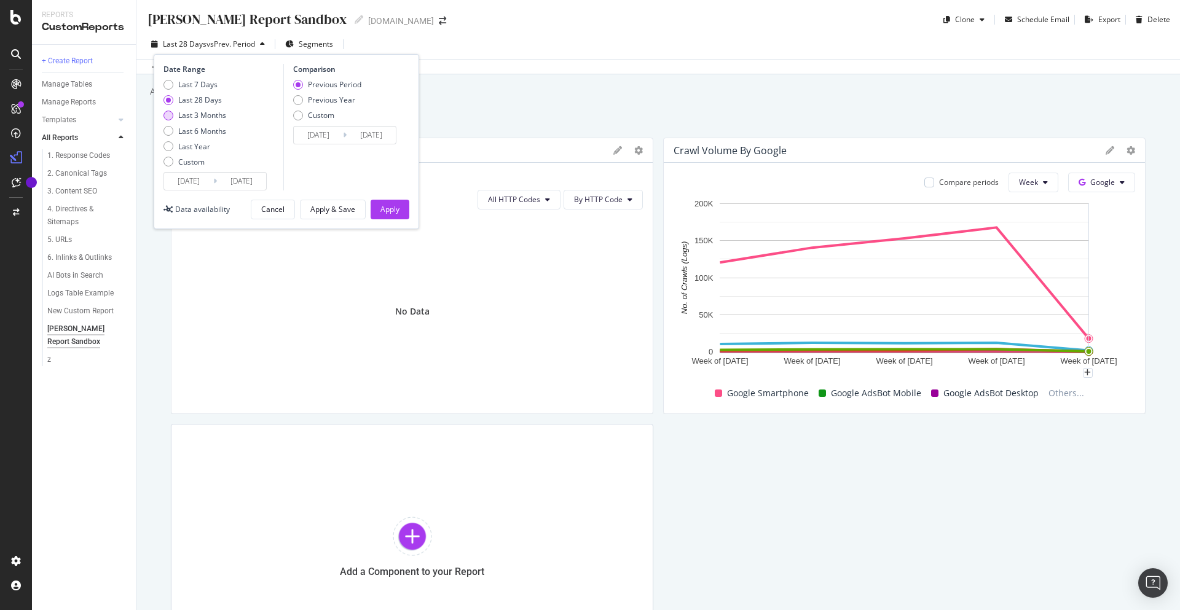
click at [206, 117] on div "Last 3 Months" at bounding box center [202, 115] width 48 height 10
type input "[DATE]"
click at [388, 213] on div "Apply" at bounding box center [389, 209] width 19 height 10
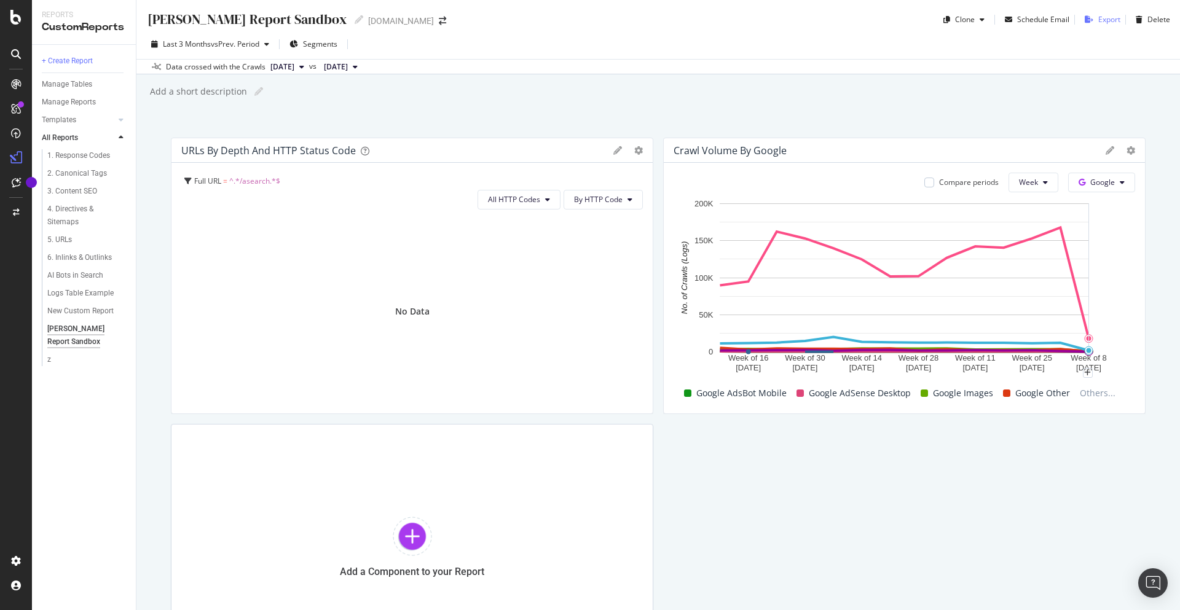
click at [1108, 15] on div "Export" at bounding box center [1109, 19] width 22 height 10
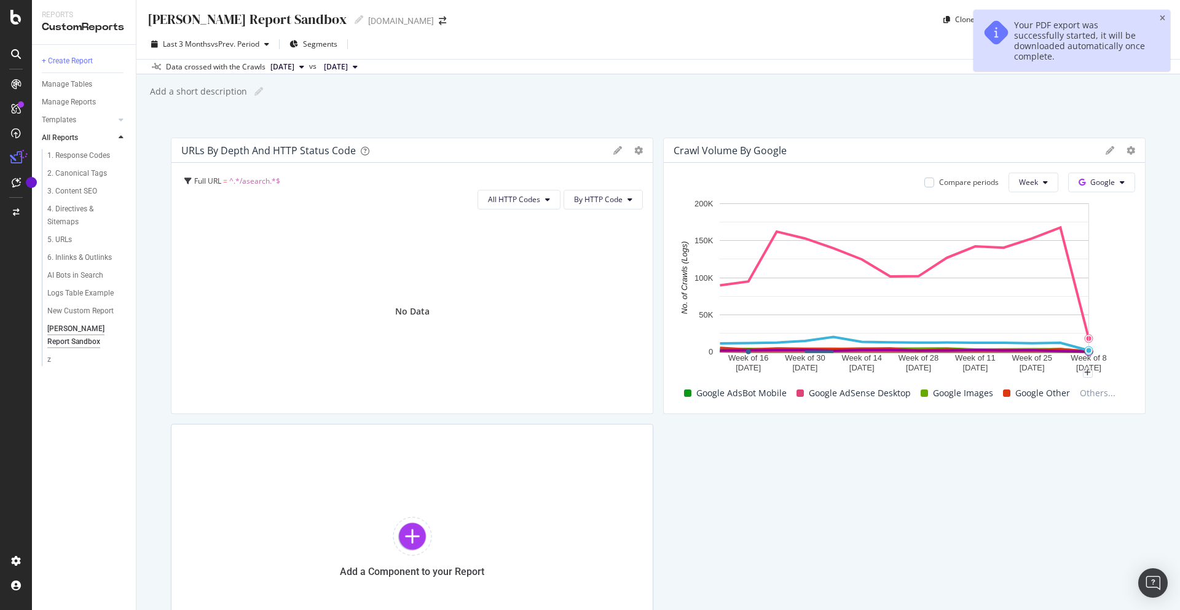
click at [1161, 15] on icon "close toast" at bounding box center [1163, 18] width 6 height 7
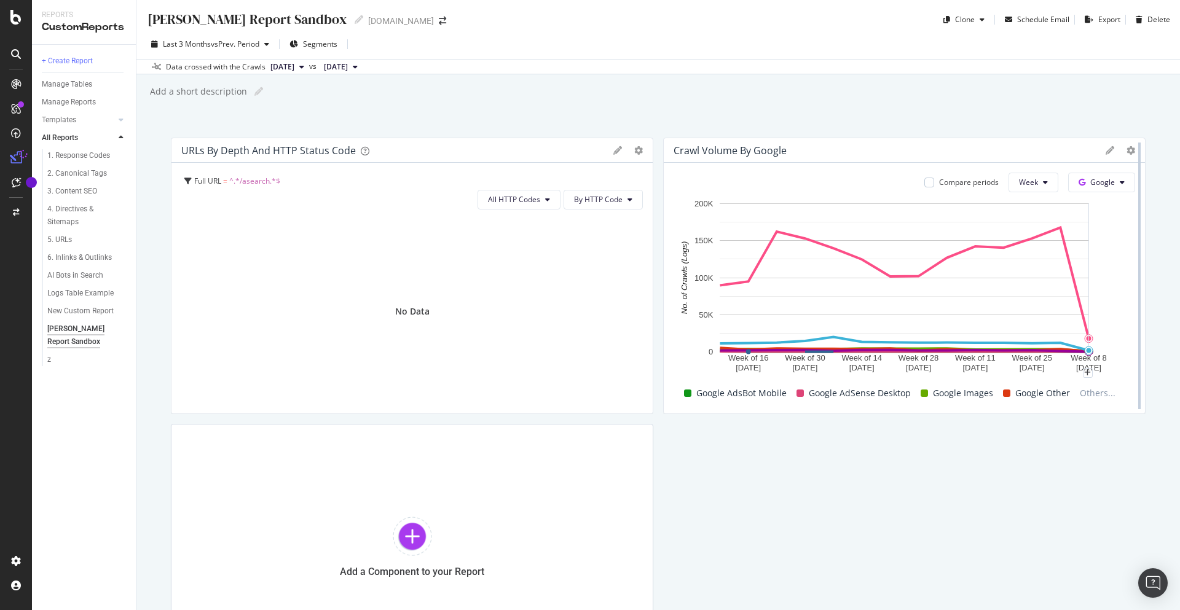
click at [1133, 154] on div at bounding box center [1139, 276] width 12 height 277
click at [1128, 152] on icon at bounding box center [1130, 150] width 9 height 9
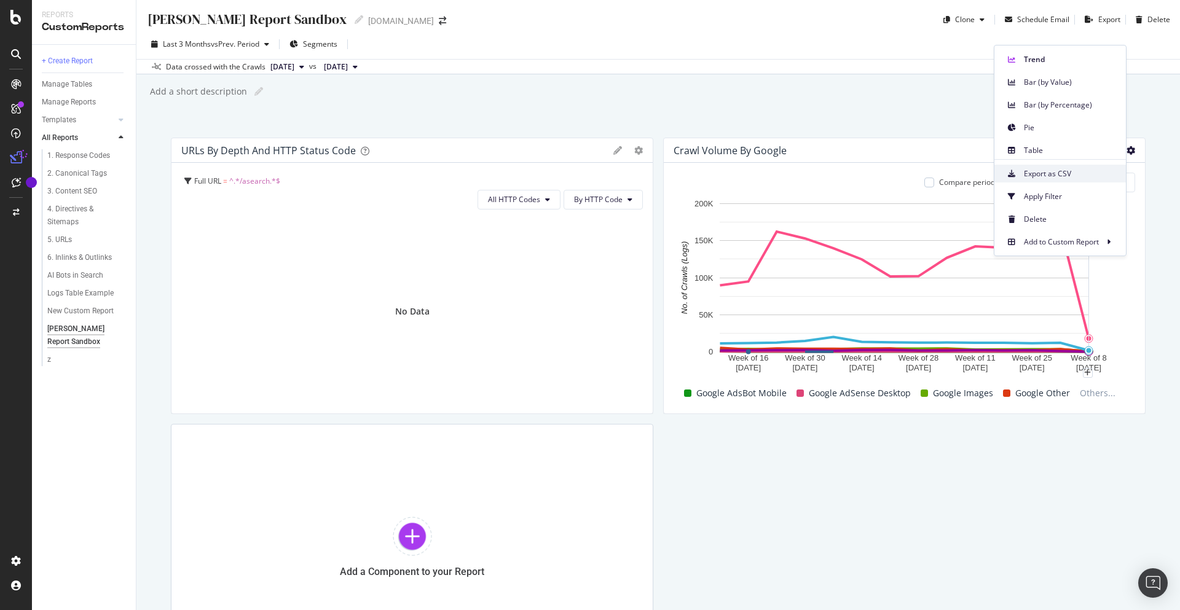
click at [1066, 173] on span "Export as CSV" at bounding box center [1070, 173] width 92 height 11
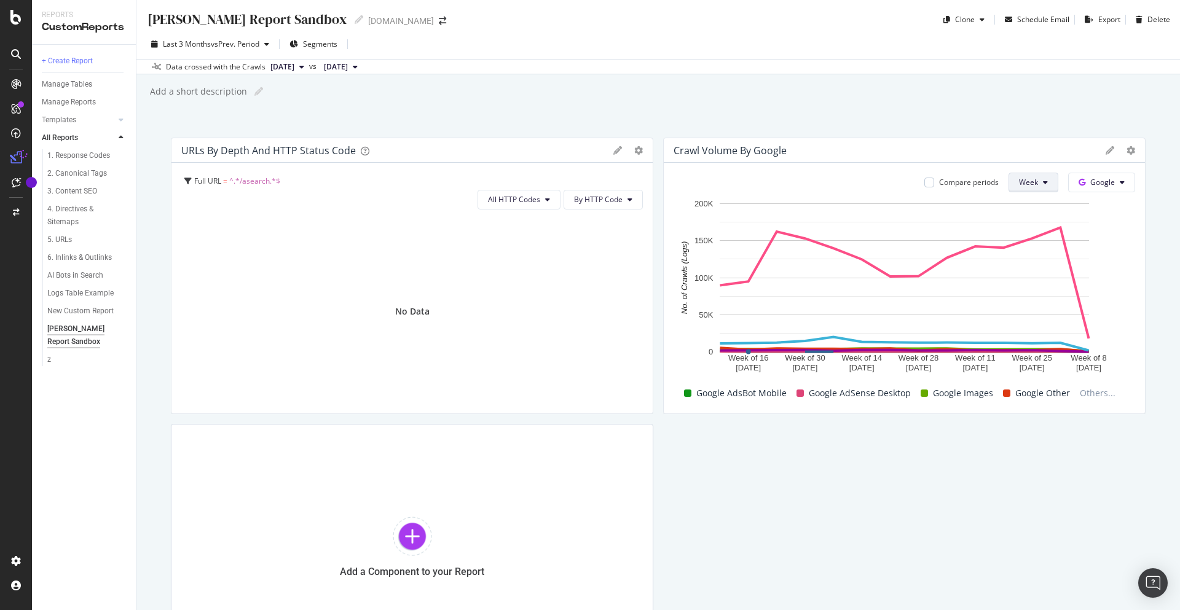
click at [1043, 180] on icon at bounding box center [1045, 182] width 5 height 7
click at [1037, 205] on span "Day" at bounding box center [1031, 207] width 22 height 11
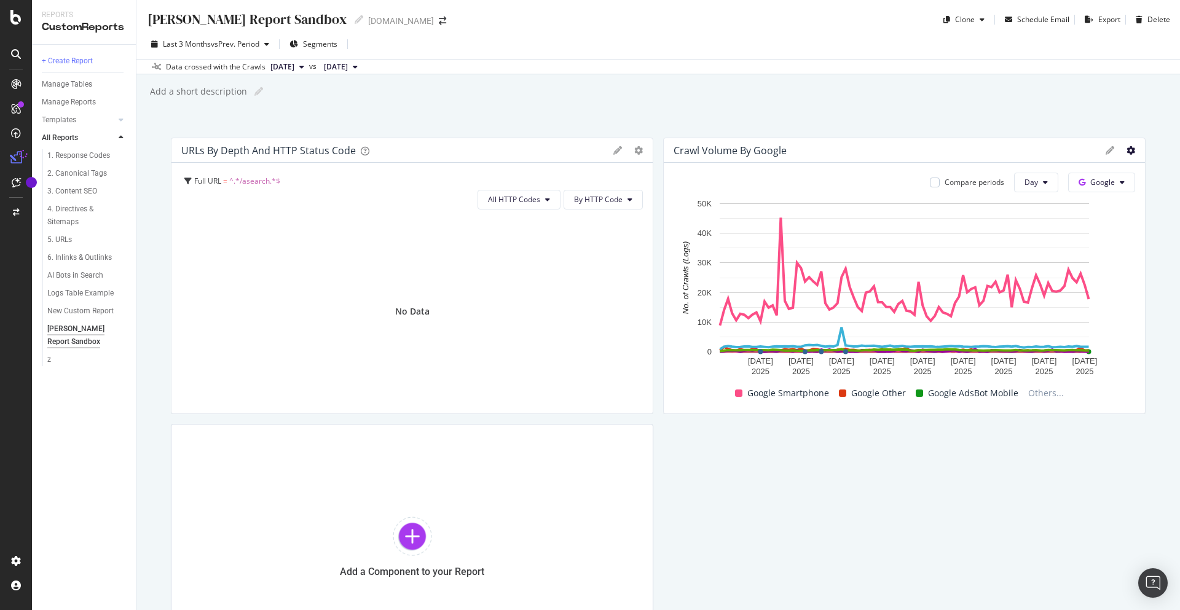
click at [1131, 149] on icon at bounding box center [1130, 150] width 9 height 9
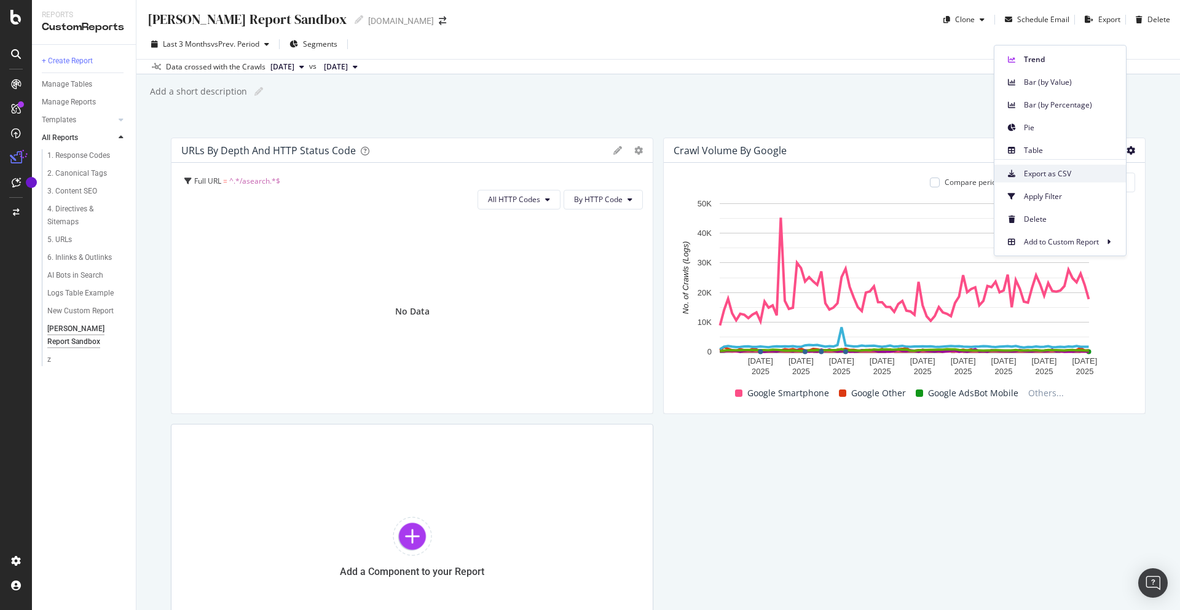
click at [1058, 168] on span "Export as CSV" at bounding box center [1070, 173] width 92 height 11
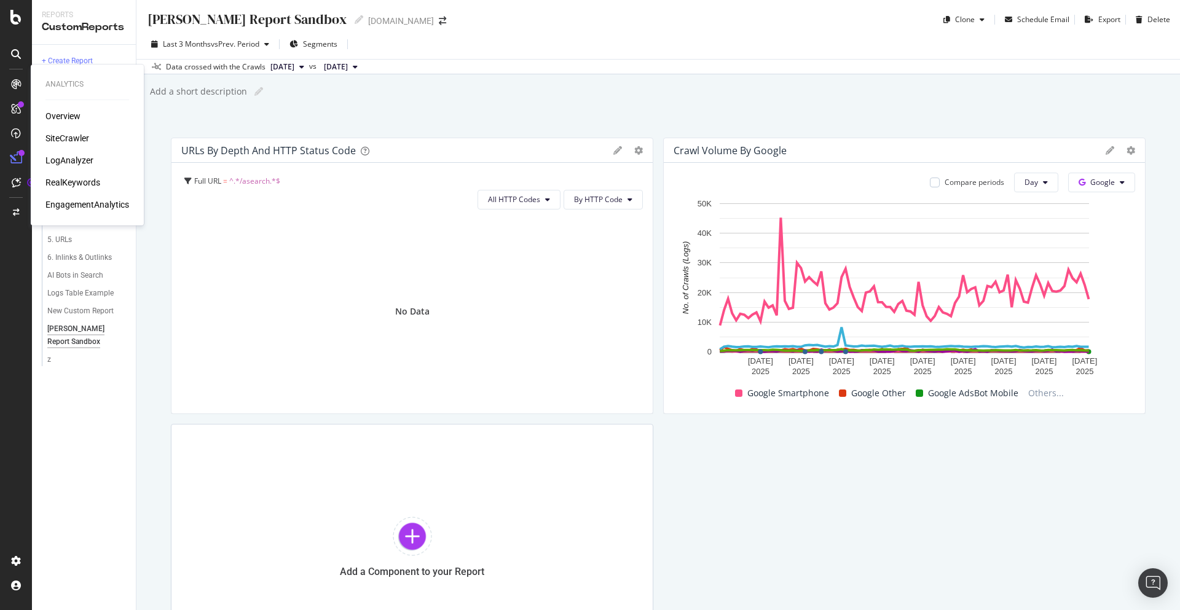
click at [61, 161] on div "LogAnalyzer" at bounding box center [69, 160] width 48 height 12
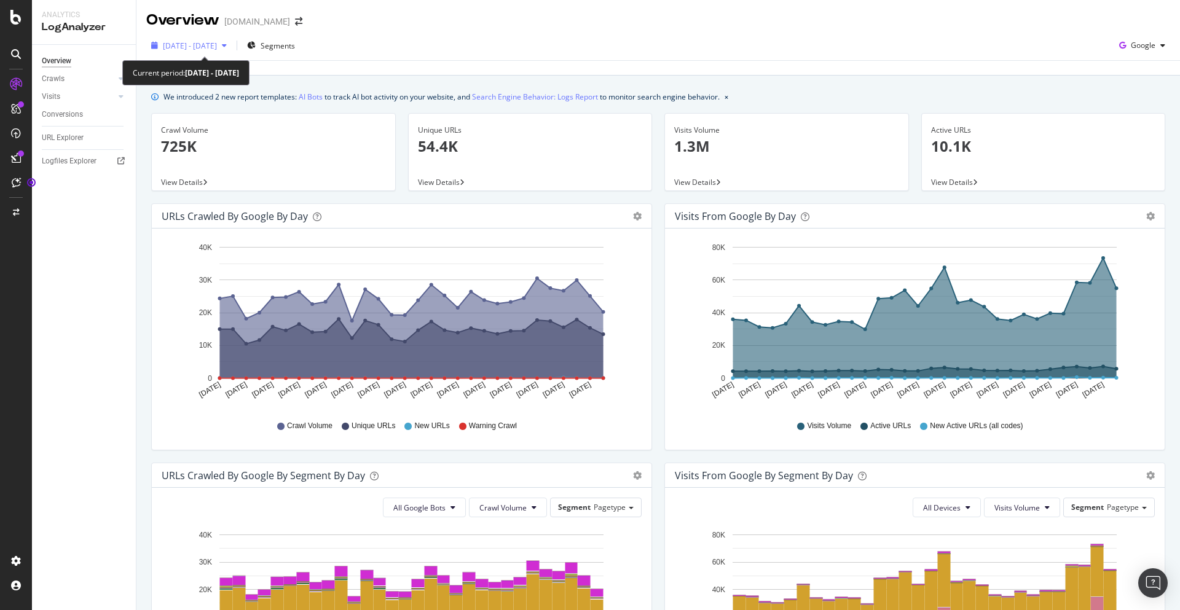
click at [217, 43] on span "[DATE] - [DATE]" at bounding box center [190, 46] width 54 height 10
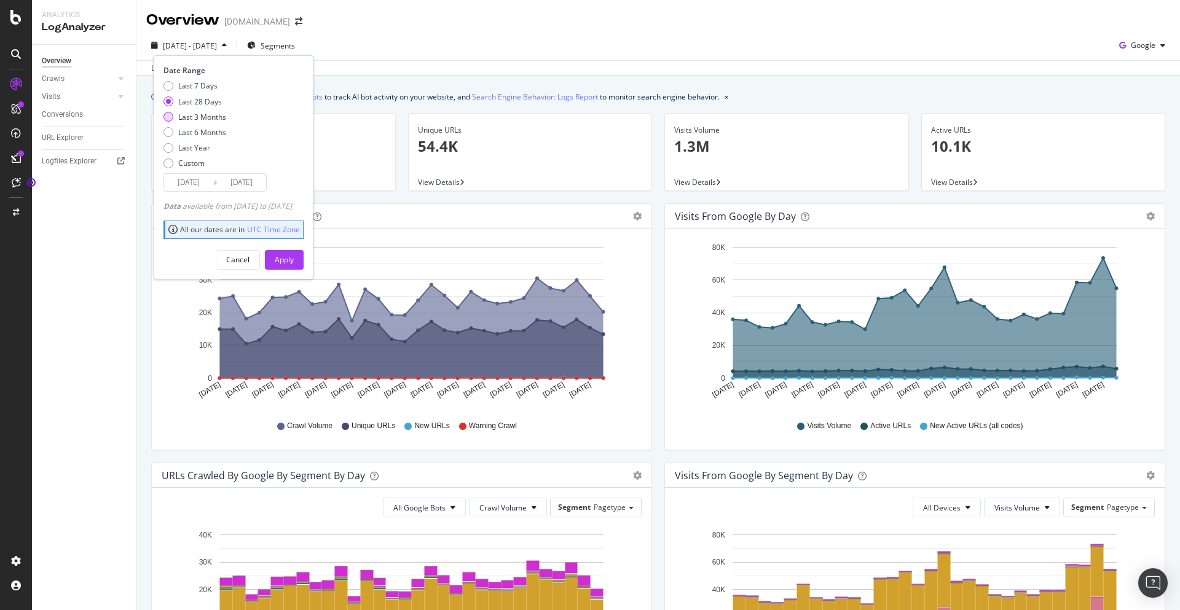
click at [187, 115] on div "Last 3 Months" at bounding box center [202, 117] width 48 height 10
type input "[DATE]"
drag, startPoint x: 302, startPoint y: 256, endPoint x: 371, endPoint y: 215, distance: 80.2
click at [294, 256] on div "Apply" at bounding box center [284, 259] width 19 height 10
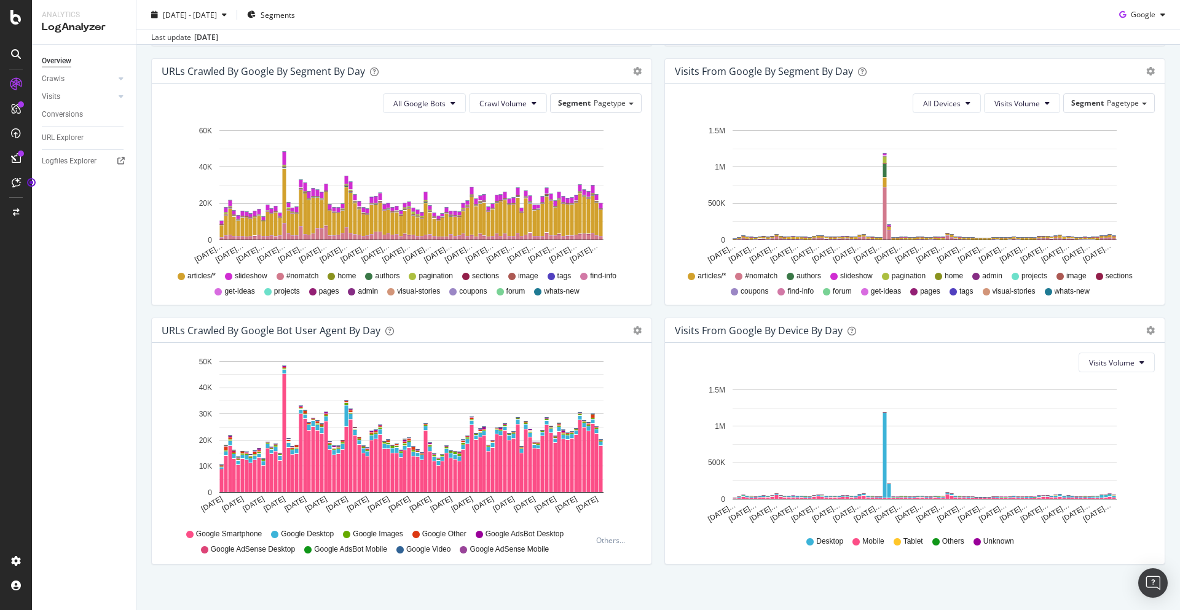
scroll to position [414, 0]
